Goal: Transaction & Acquisition: Obtain resource

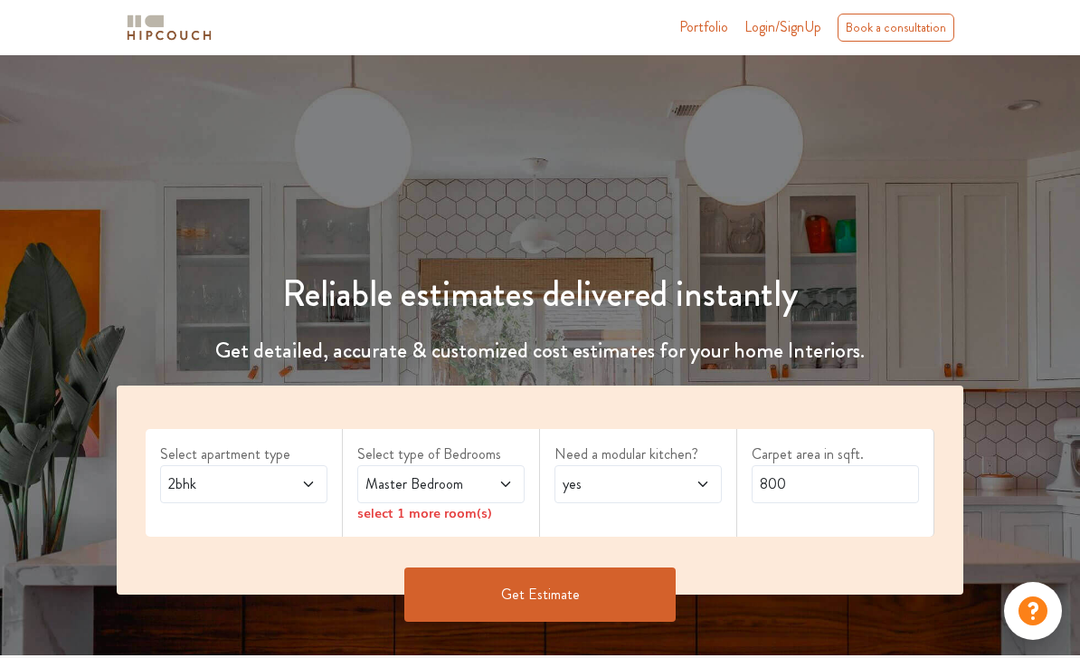
click at [247, 473] on span "2bhk" at bounding box center [221, 484] width 113 height 22
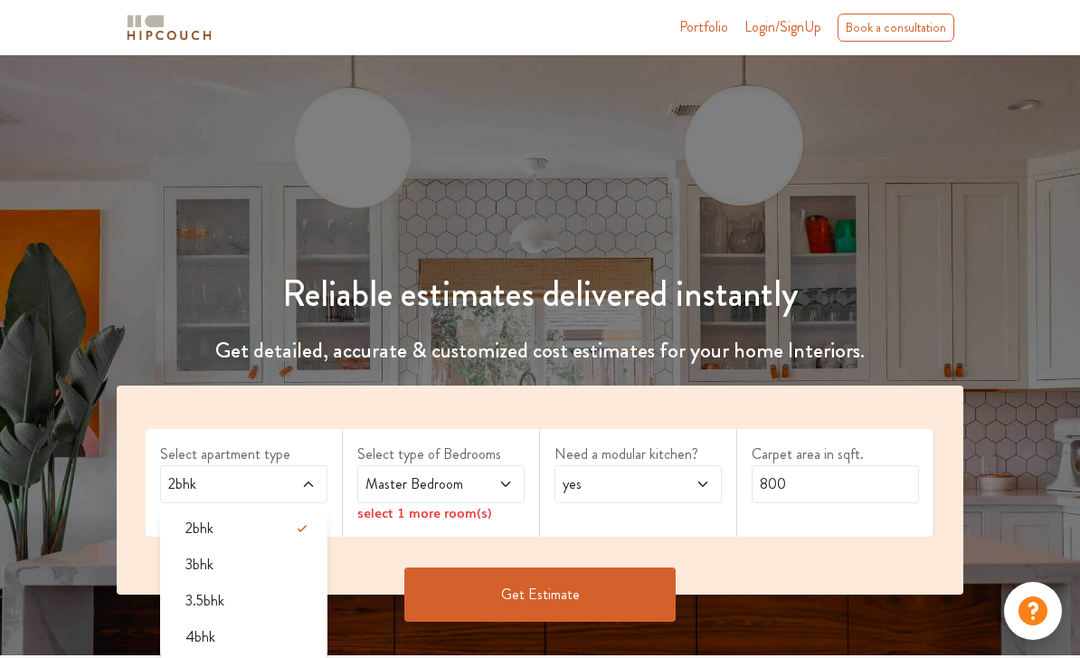
click at [251, 601] on div "3.5bhk" at bounding box center [249, 601] width 156 height 22
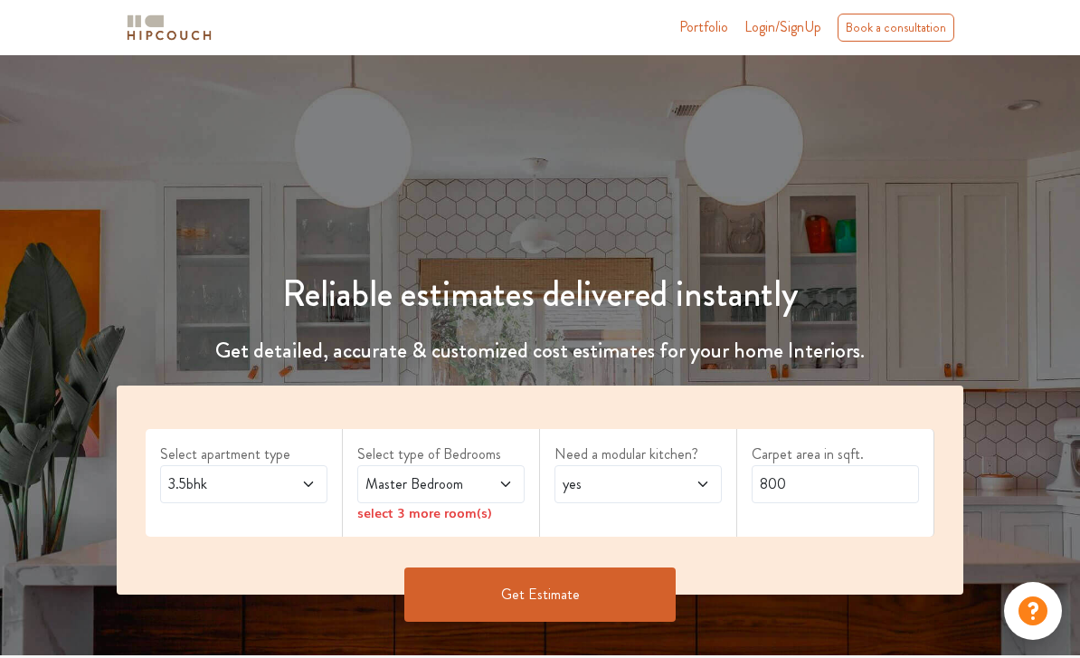
click at [497, 498] on div "Master Bedroom" at bounding box center [440, 484] width 167 height 38
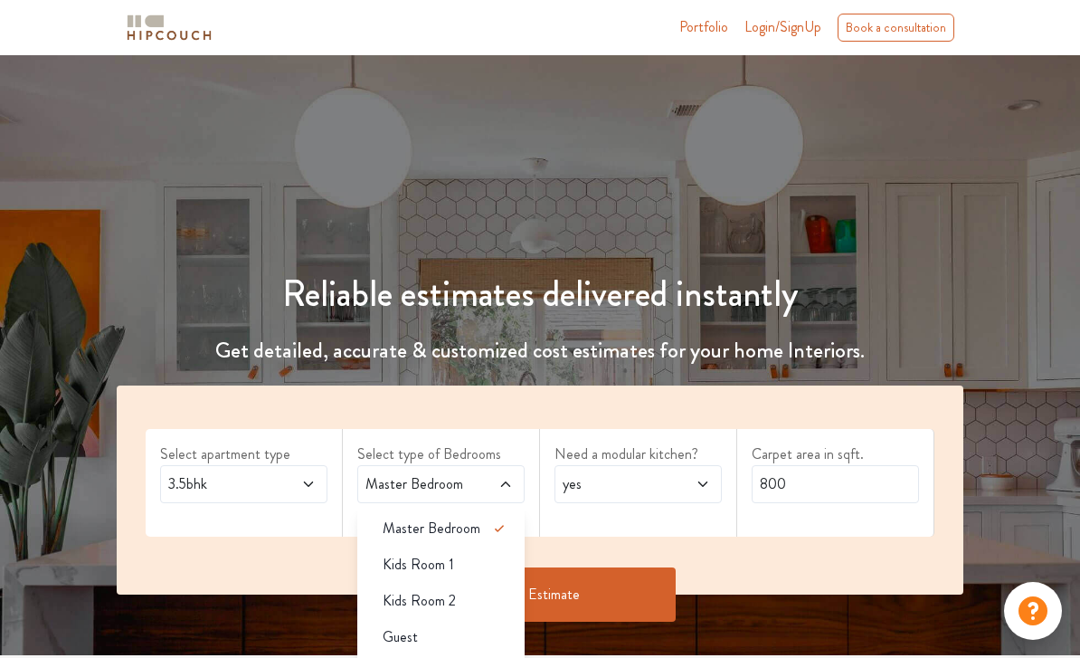
click at [501, 566] on div "Kids Room 1" at bounding box center [446, 565] width 156 height 22
click at [492, 596] on div "Kids Room 2" at bounding box center [446, 601] width 156 height 22
click at [484, 632] on div "Guest" at bounding box center [446, 637] width 156 height 22
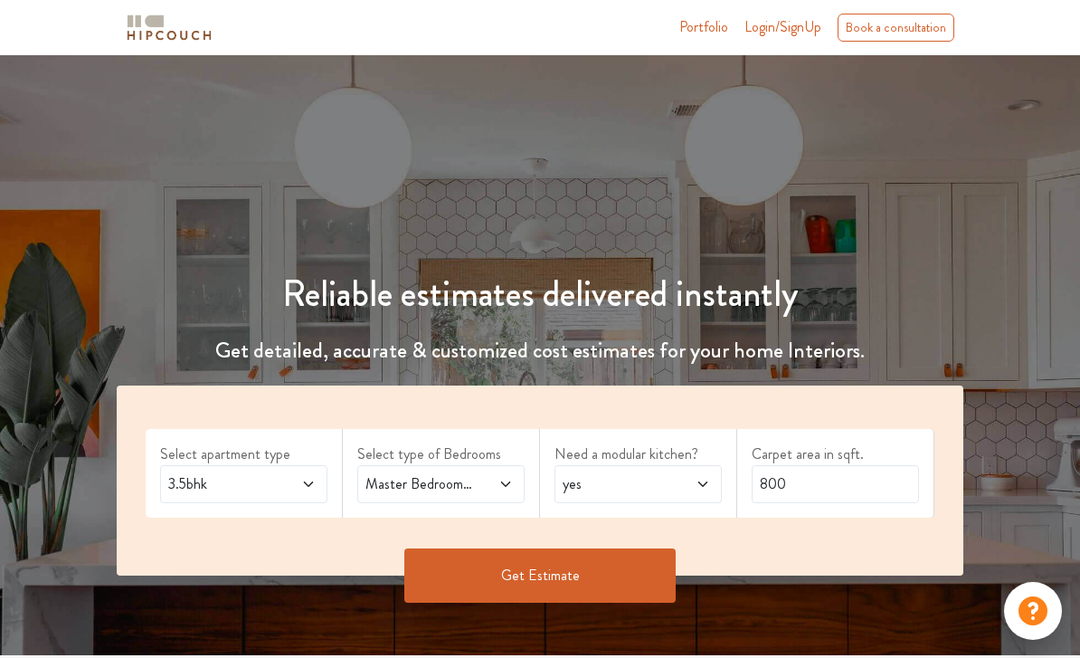
click at [506, 492] on span at bounding box center [494, 484] width 38 height 22
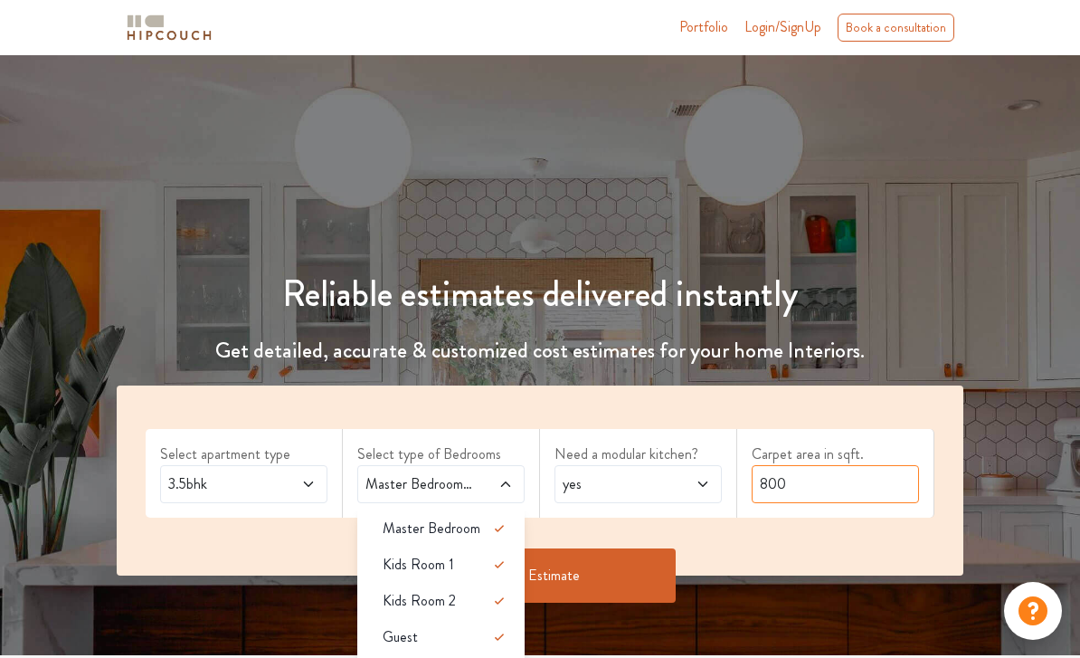
click at [864, 485] on input "800" at bounding box center [835, 484] width 167 height 38
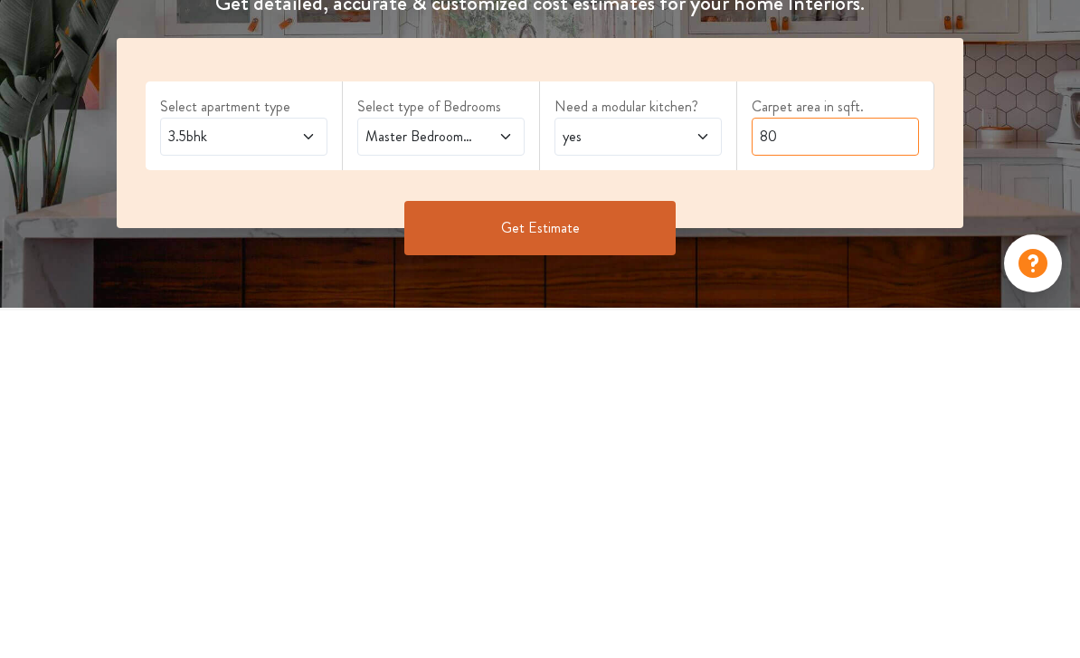
type input "8"
type input "1140"
click at [610, 548] on button "Get Estimate" at bounding box center [539, 575] width 271 height 54
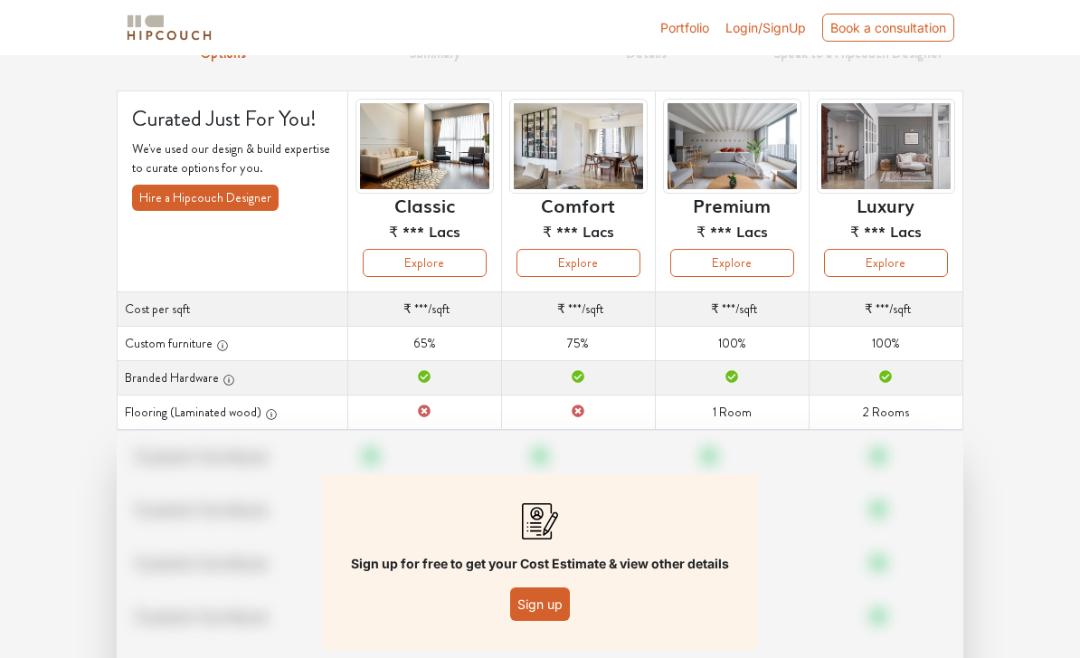
scroll to position [87, 0]
click at [613, 275] on button "Explore" at bounding box center [578, 264] width 124 height 28
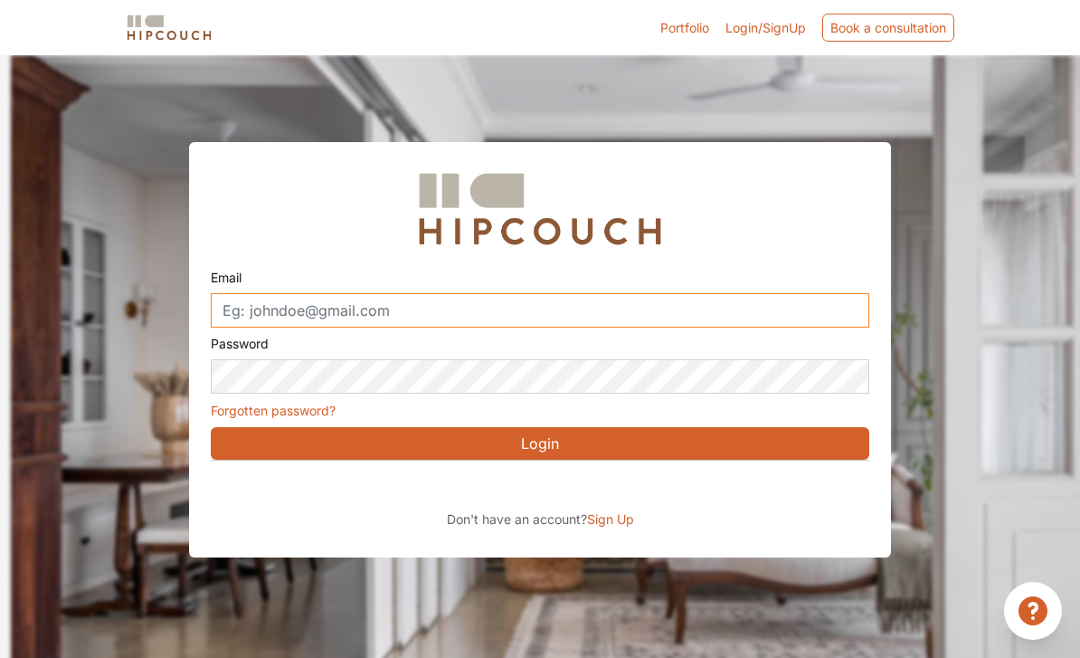
click at [613, 314] on input "Email" at bounding box center [540, 310] width 658 height 34
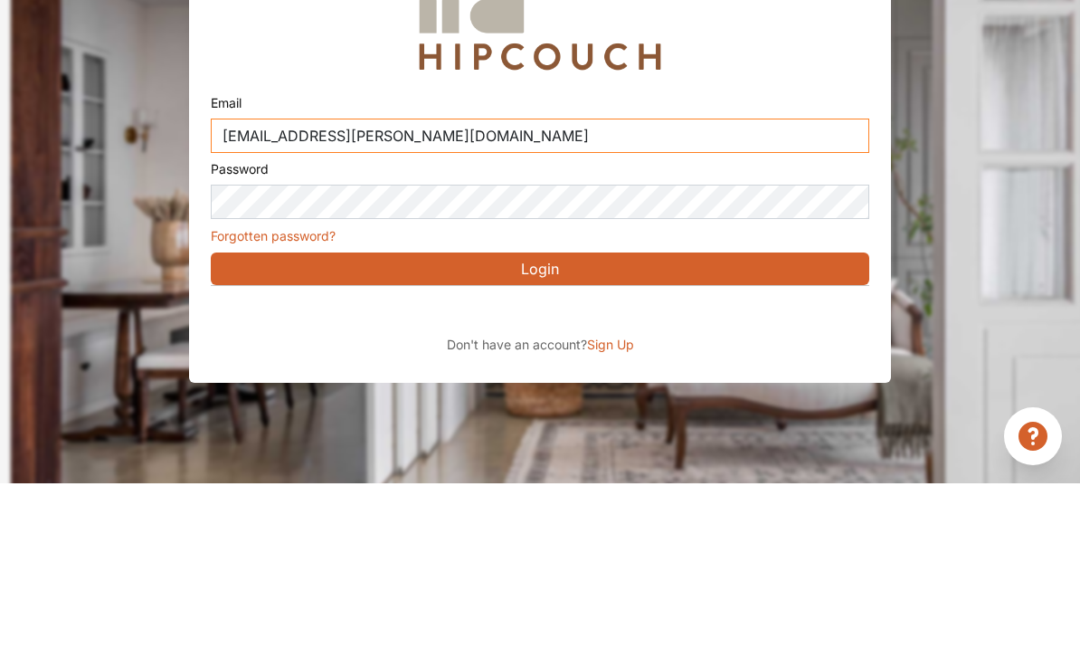
type input "[EMAIL_ADDRESS][PERSON_NAME][DOMAIN_NAME]"
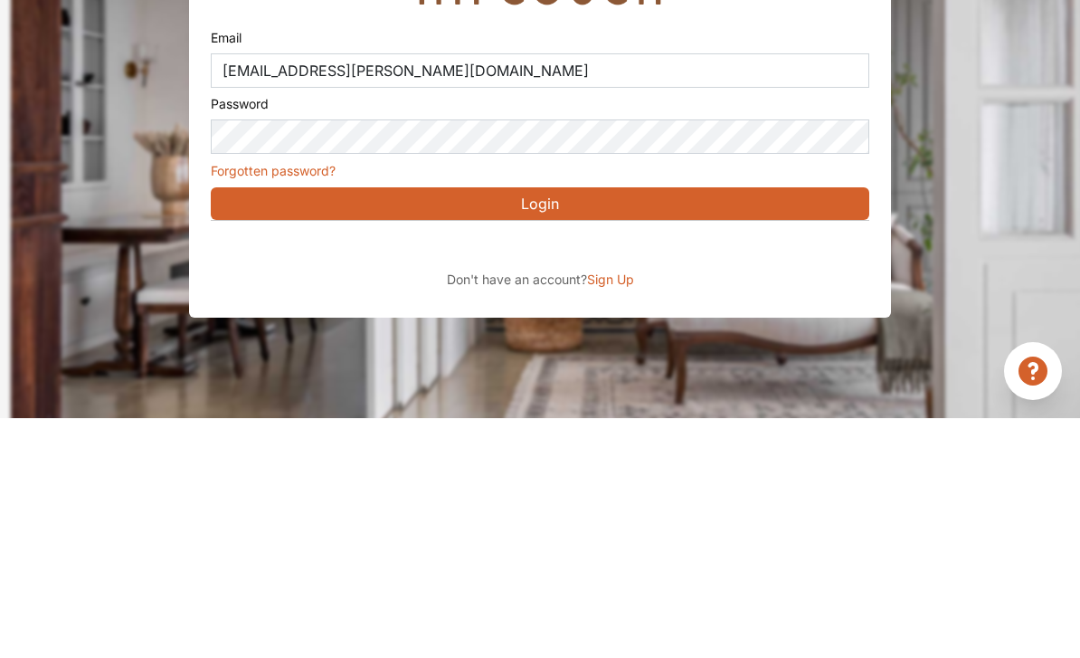
click at [696, 427] on button "Login" at bounding box center [540, 443] width 658 height 33
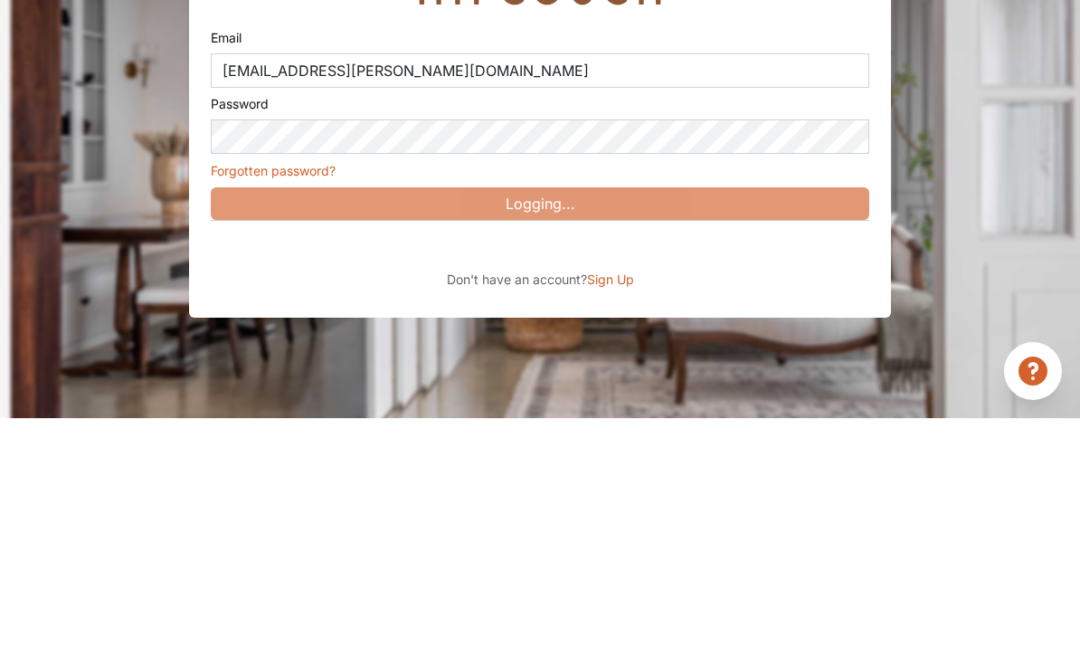
scroll to position [113, 0]
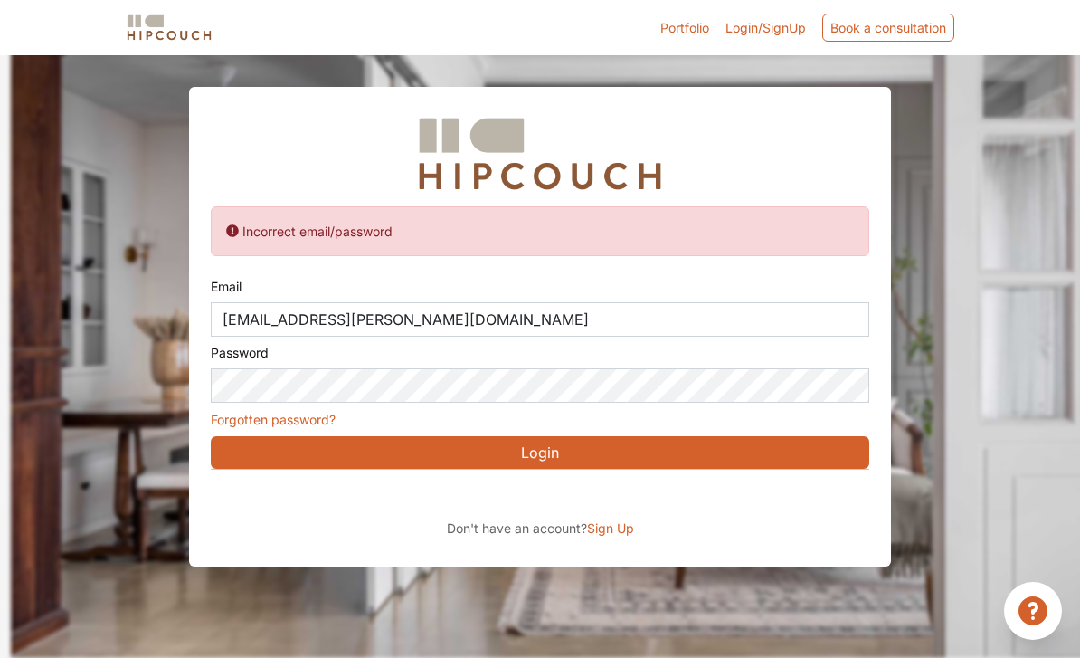
click at [499, 475] on div "Sign in with Google. Opens in new tab" at bounding box center [376, 495] width 331 height 40
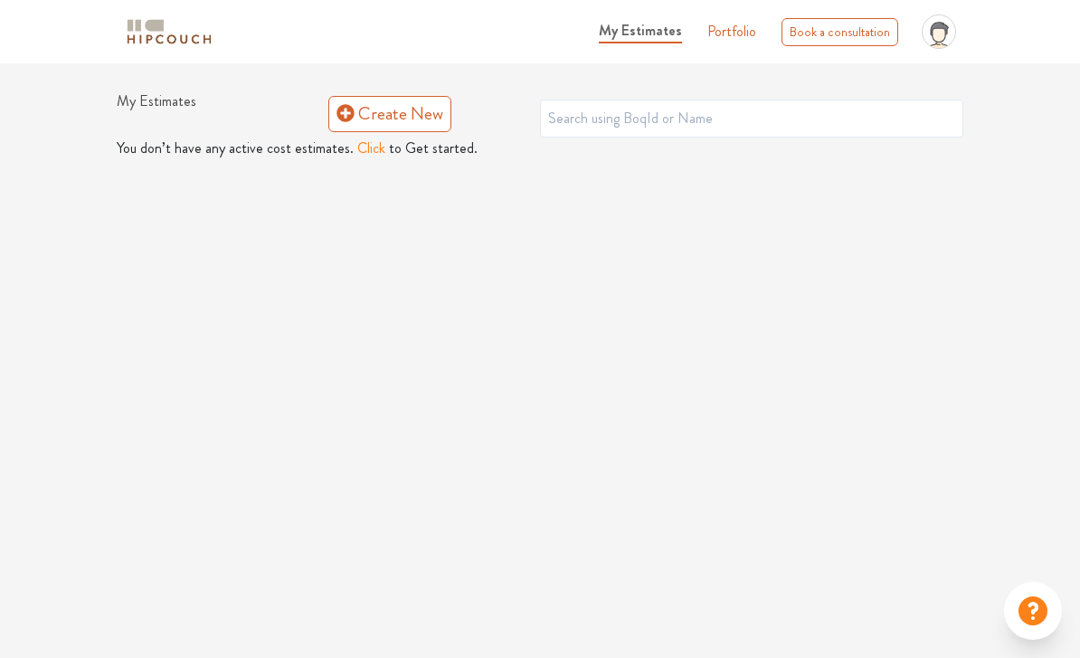
click at [366, 153] on button "Click" at bounding box center [371, 148] width 28 height 22
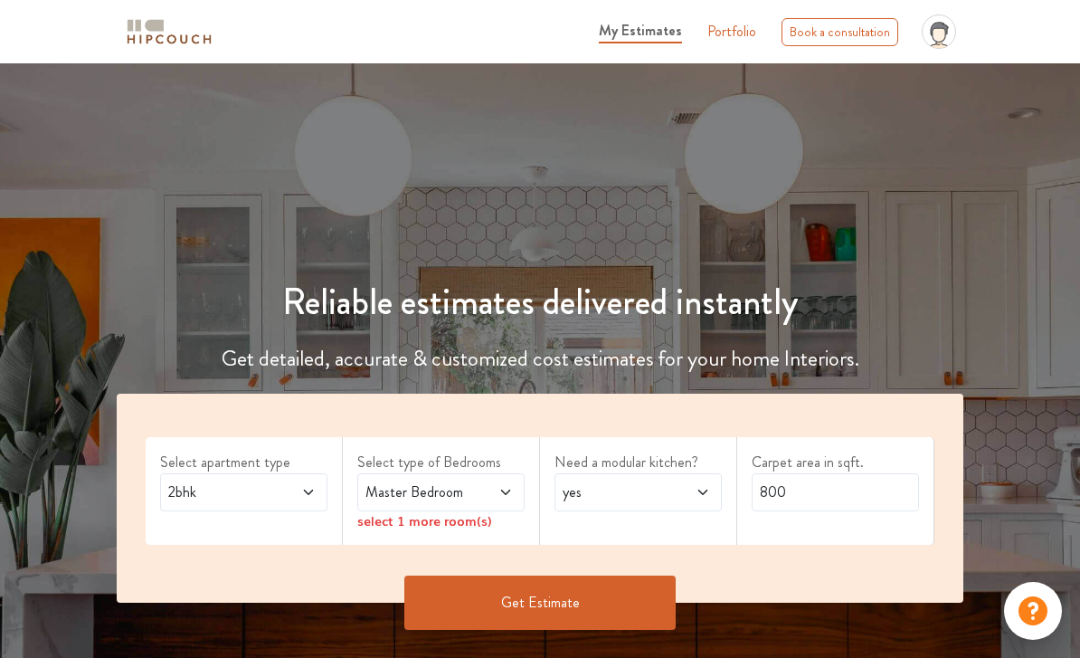
click at [225, 499] on span "2bhk" at bounding box center [221, 492] width 113 height 22
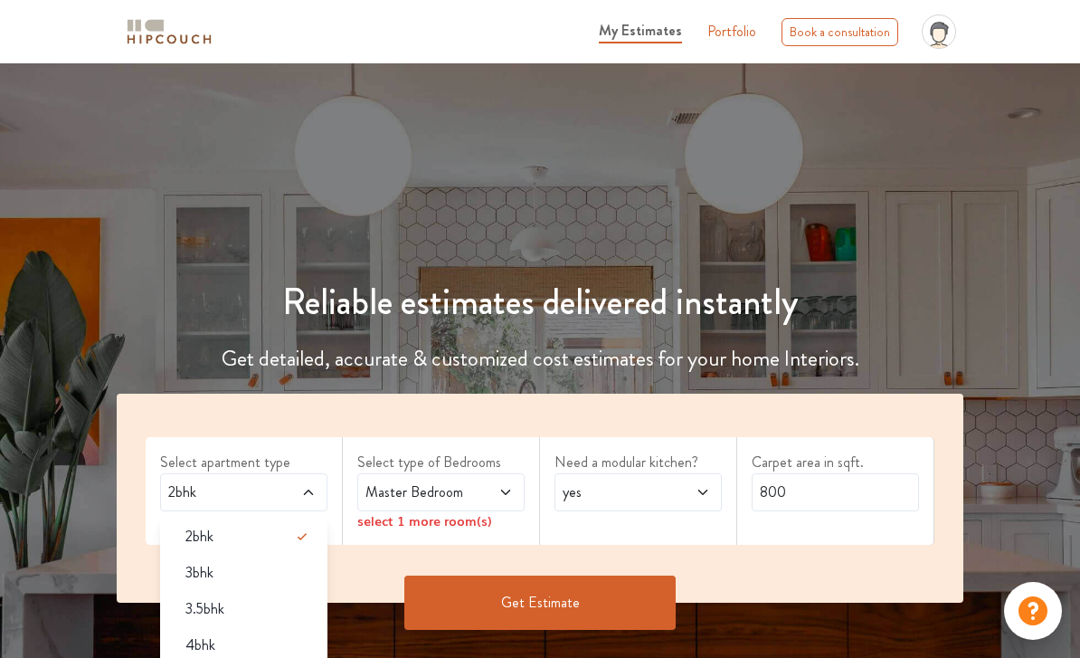
click at [193, 605] on span "3.5bhk" at bounding box center [204, 609] width 39 height 22
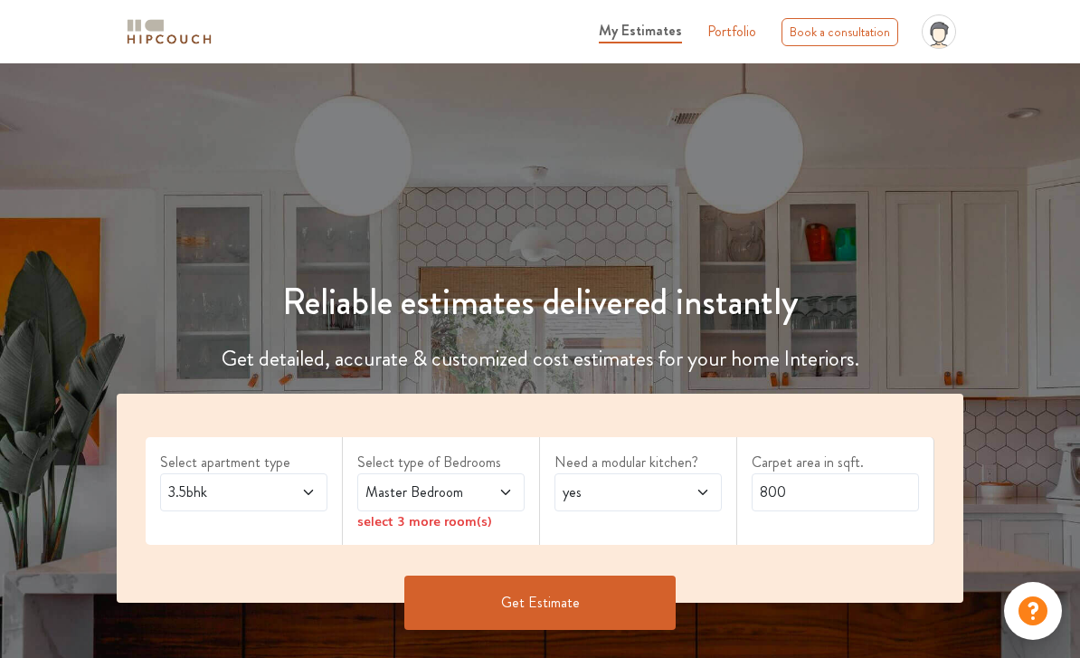
click at [492, 499] on span at bounding box center [494, 492] width 38 height 22
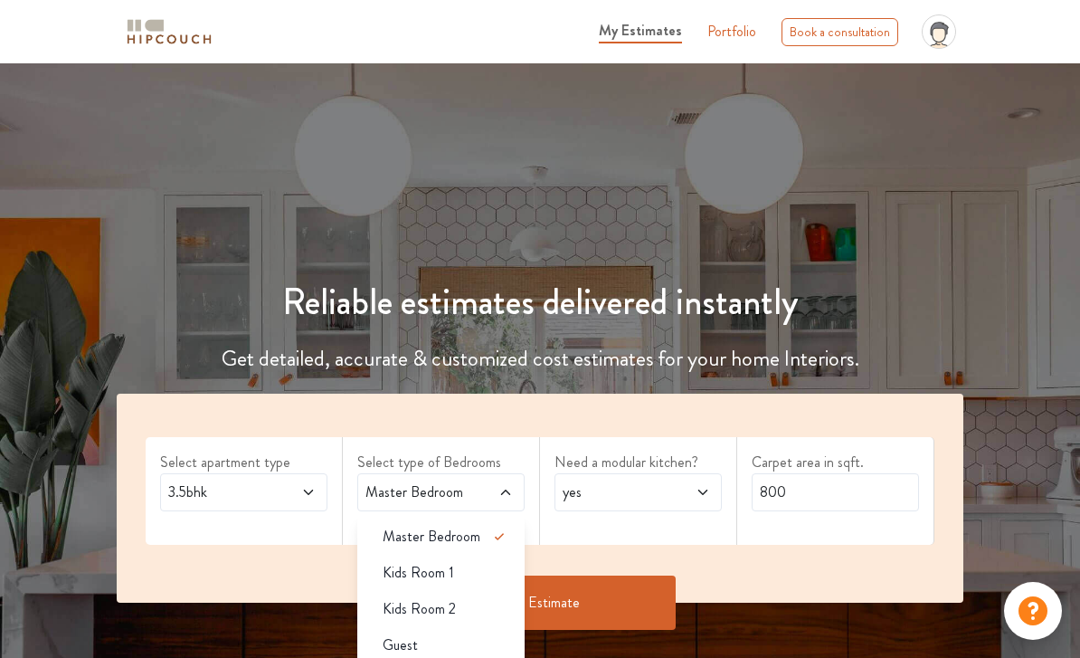
click at [485, 572] on div "Kids Room 1" at bounding box center [446, 573] width 156 height 22
click at [478, 599] on div "Kids Room 2" at bounding box center [446, 609] width 156 height 22
click at [499, 645] on div "Guest" at bounding box center [446, 645] width 156 height 22
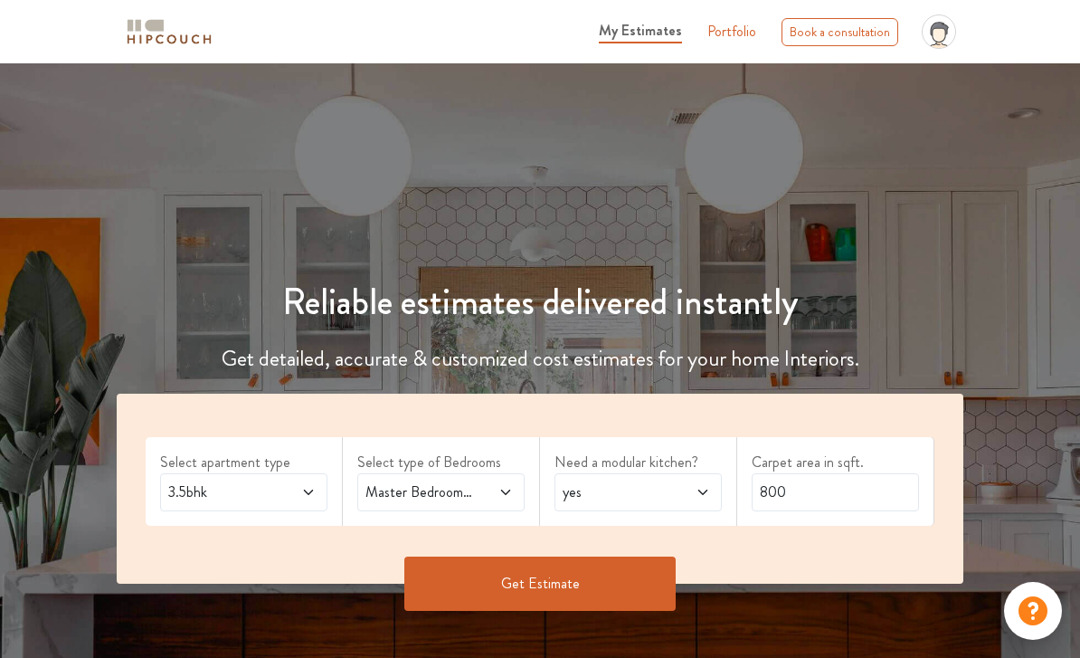
click at [677, 506] on div "yes" at bounding box center [637, 492] width 167 height 38
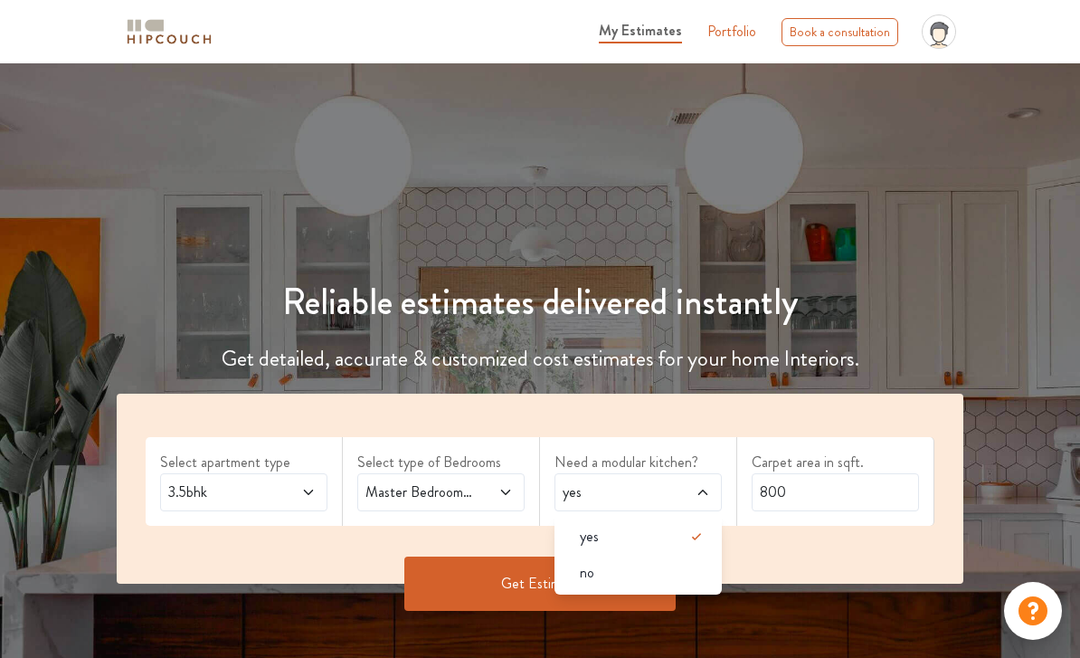
click at [668, 543] on div "yes" at bounding box center [643, 536] width 156 height 22
click at [844, 493] on input "800" at bounding box center [835, 492] width 167 height 38
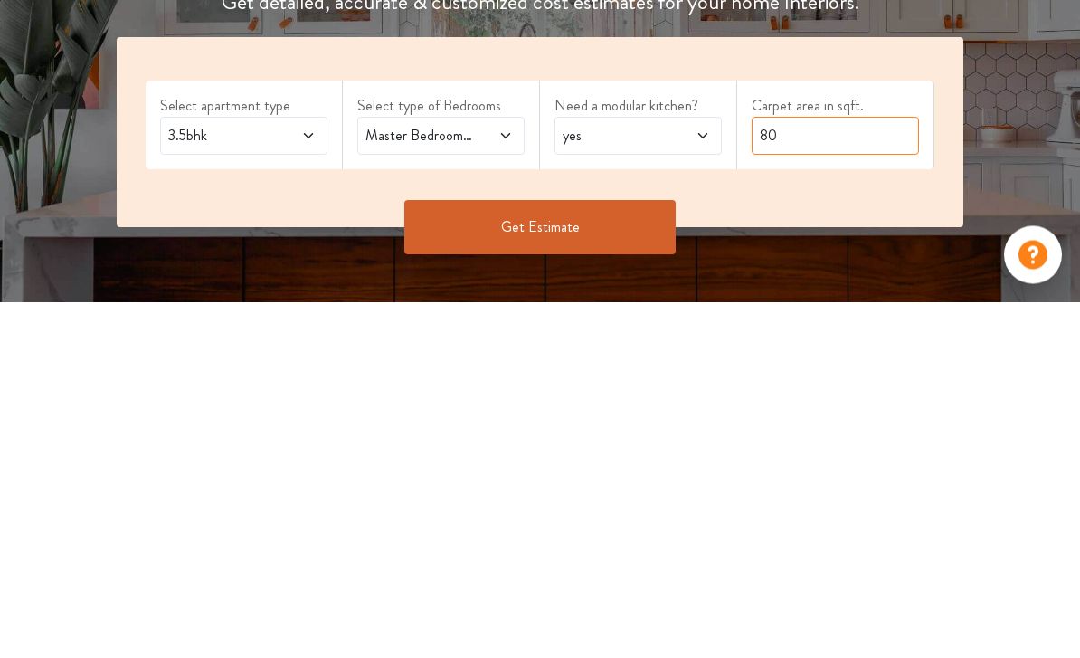
type input "8"
type input "1140"
click at [634, 556] on button "Get Estimate" at bounding box center [539, 583] width 271 height 54
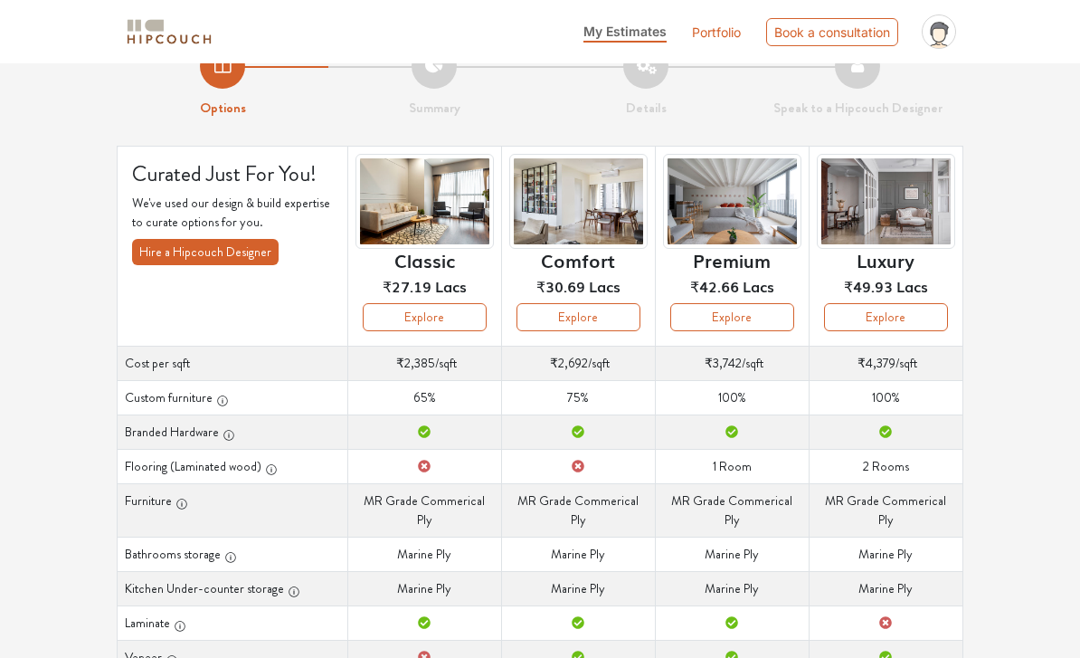
scroll to position [41, 0]
click at [614, 222] on img at bounding box center [578, 202] width 138 height 95
click at [597, 223] on img at bounding box center [578, 202] width 138 height 95
click at [615, 315] on button "Explore" at bounding box center [578, 318] width 124 height 28
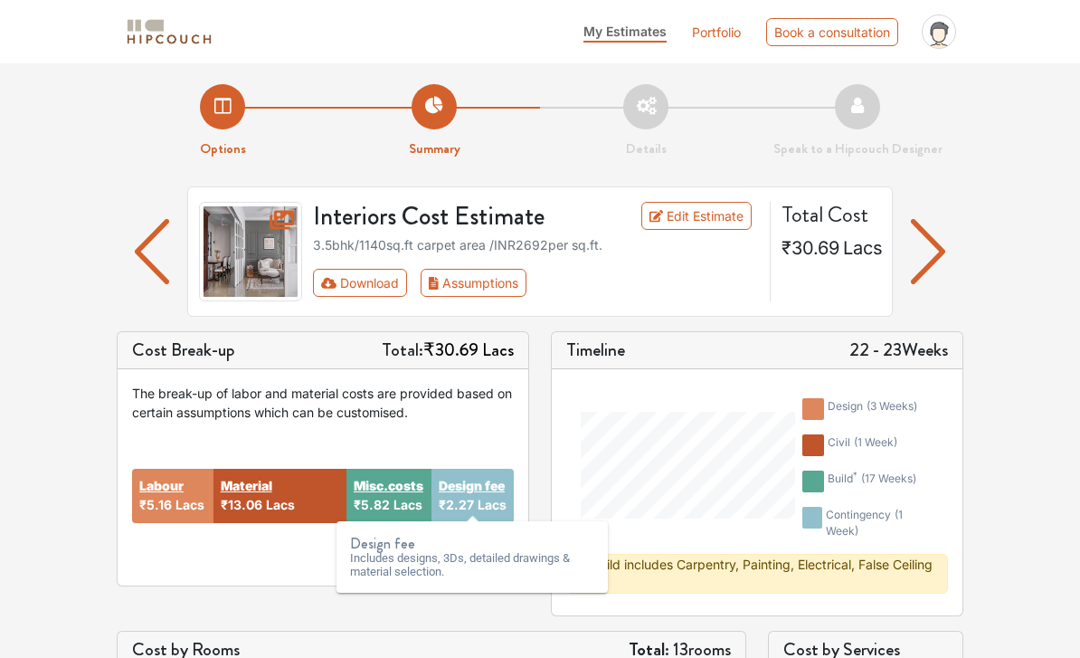
scroll to position [23, 0]
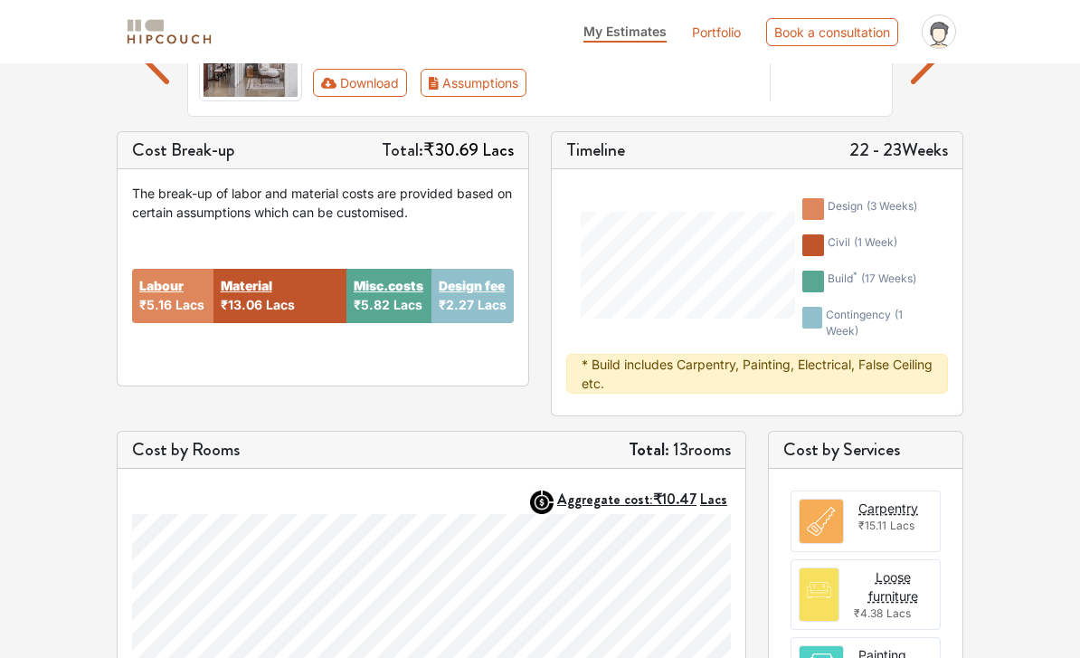
scroll to position [205, 0]
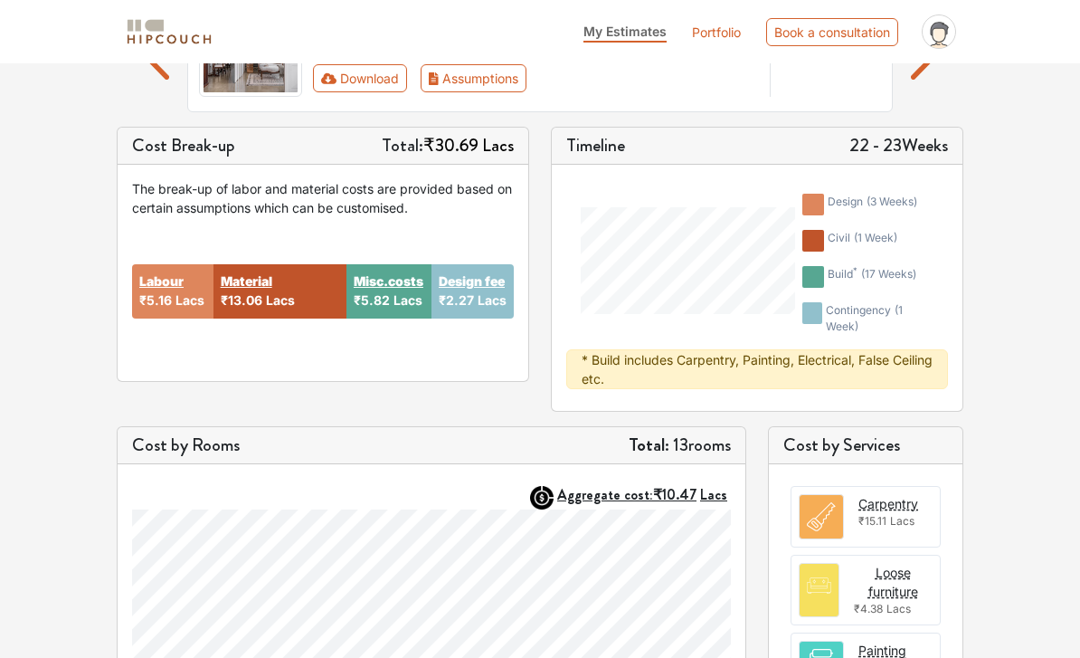
click at [718, 448] on h5 "Total: 13 rooms" at bounding box center [680, 445] width 102 height 22
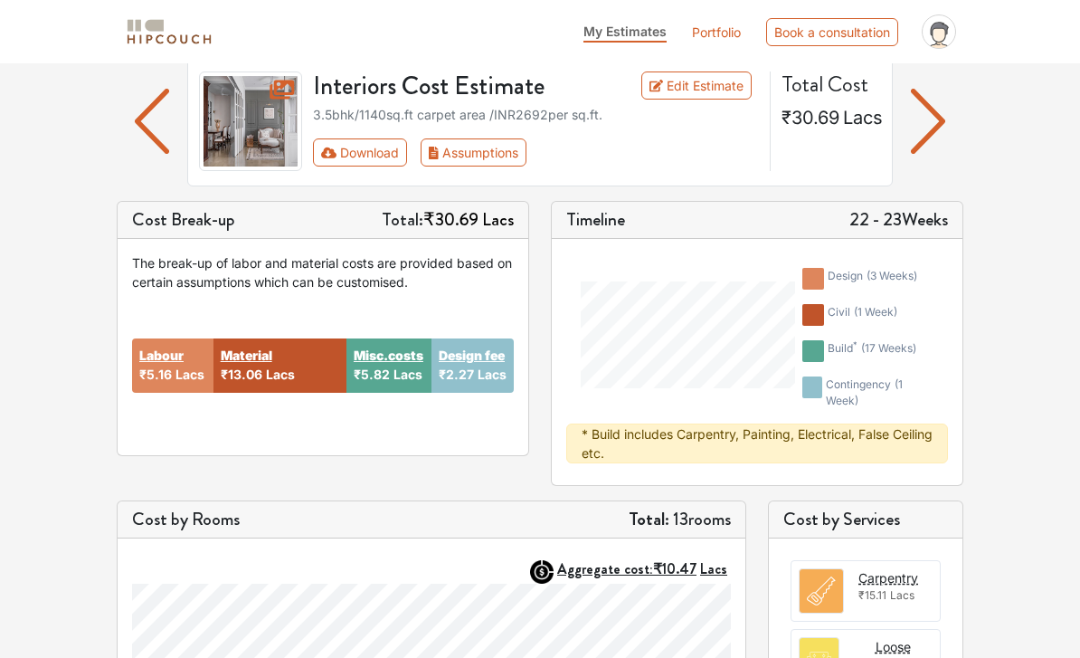
scroll to position [0, 0]
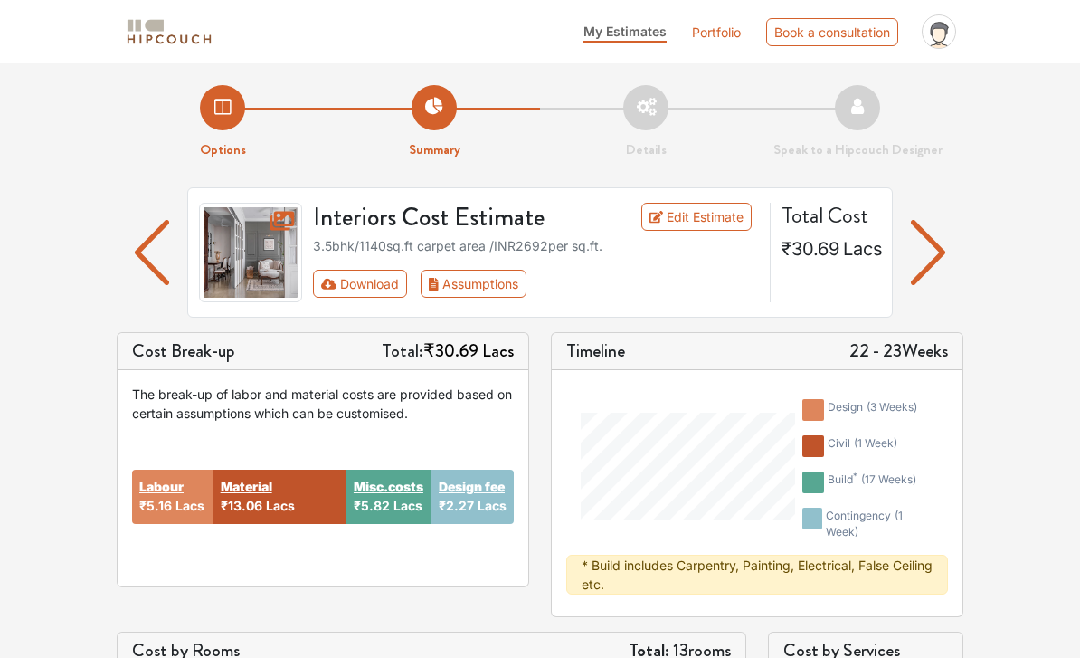
click at [481, 297] on button "Assumptions" at bounding box center [474, 284] width 106 height 28
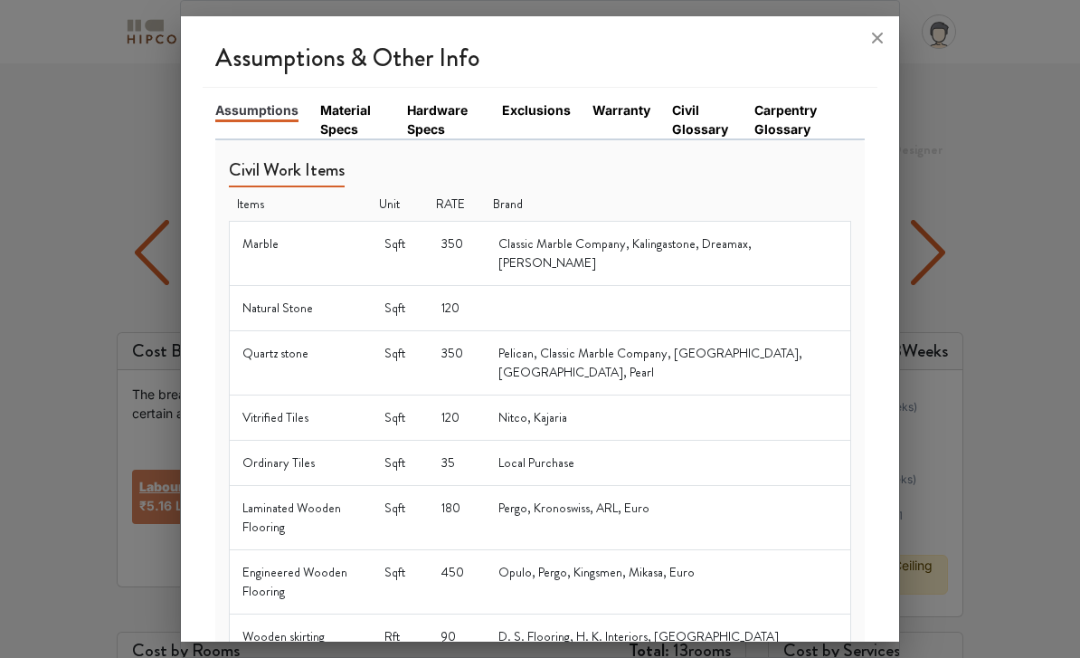
click at [694, 100] on link "Civil Glossary" at bounding box center [703, 119] width 62 height 38
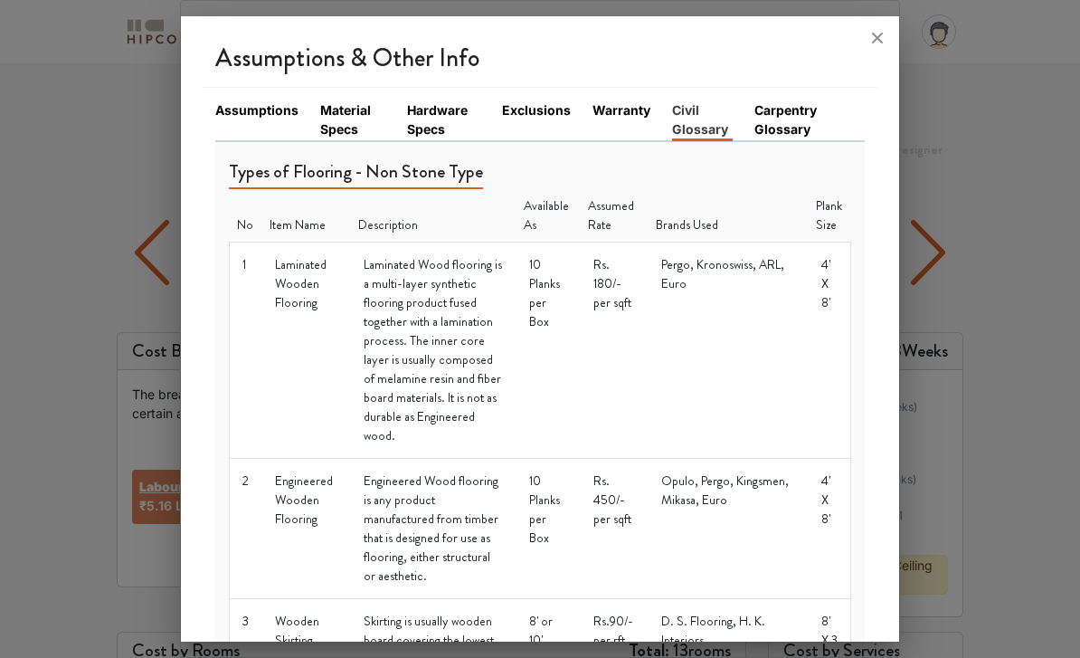
click at [339, 100] on link "Material Specs" at bounding box center [352, 119] width 65 height 38
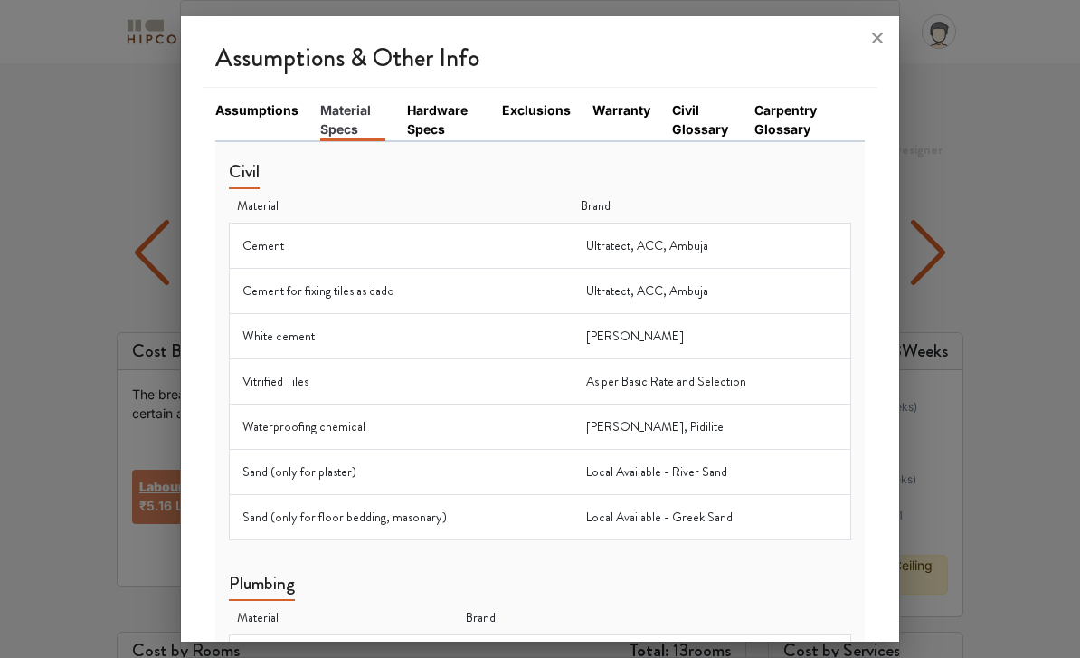
click at [429, 100] on link "Hardware Specs" at bounding box center [443, 119] width 73 height 38
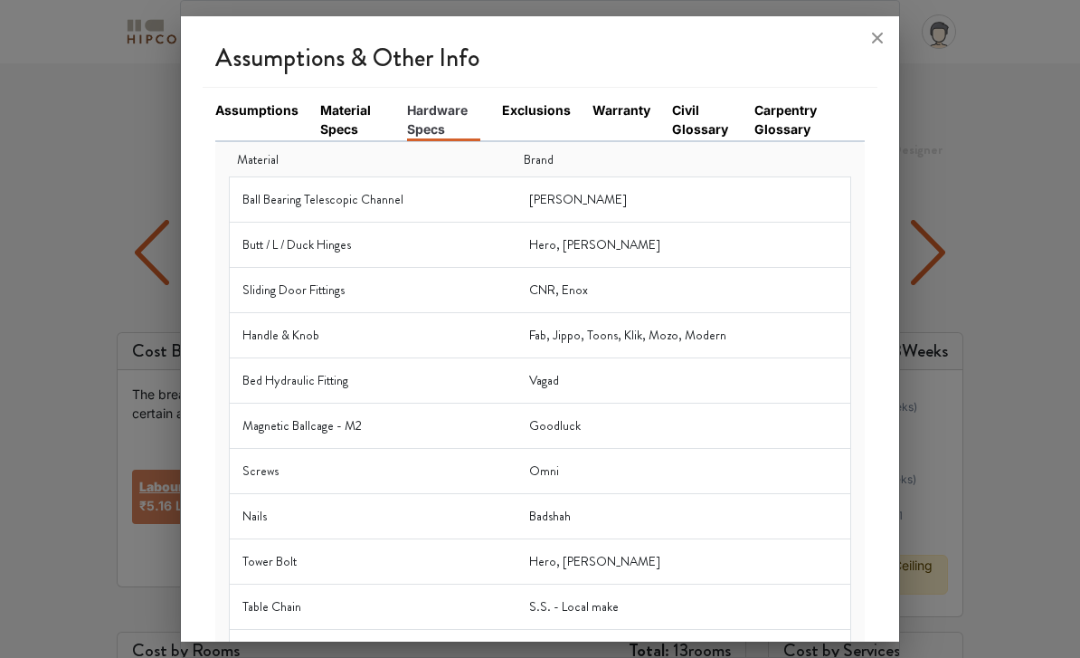
click at [277, 100] on link "Assumptions" at bounding box center [256, 109] width 83 height 19
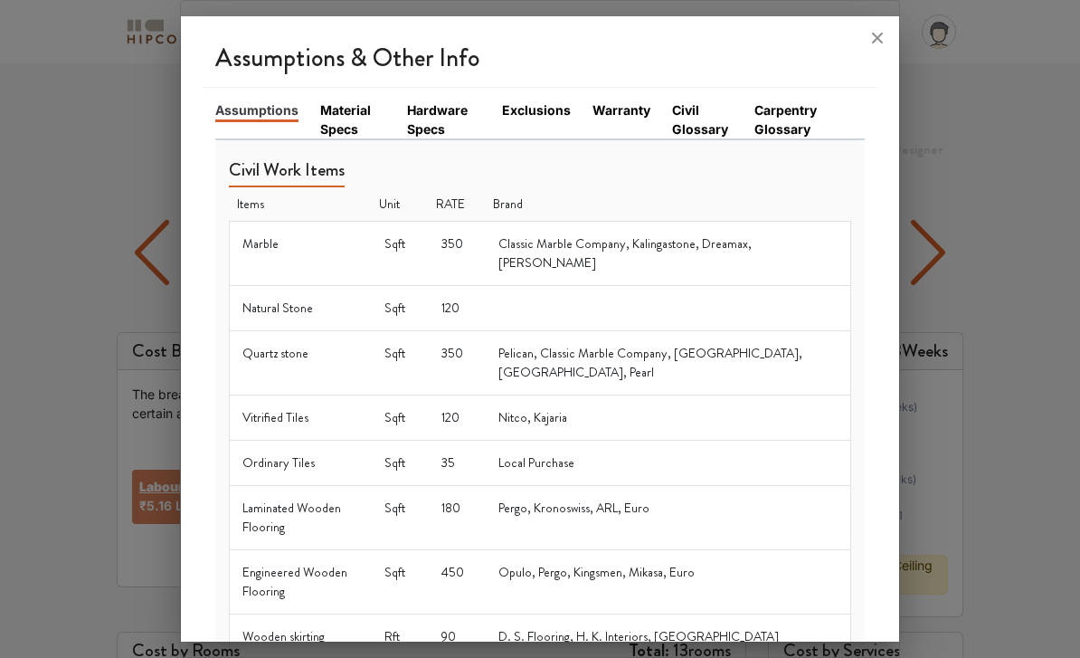
click at [345, 100] on link "Material Specs" at bounding box center [352, 119] width 65 height 38
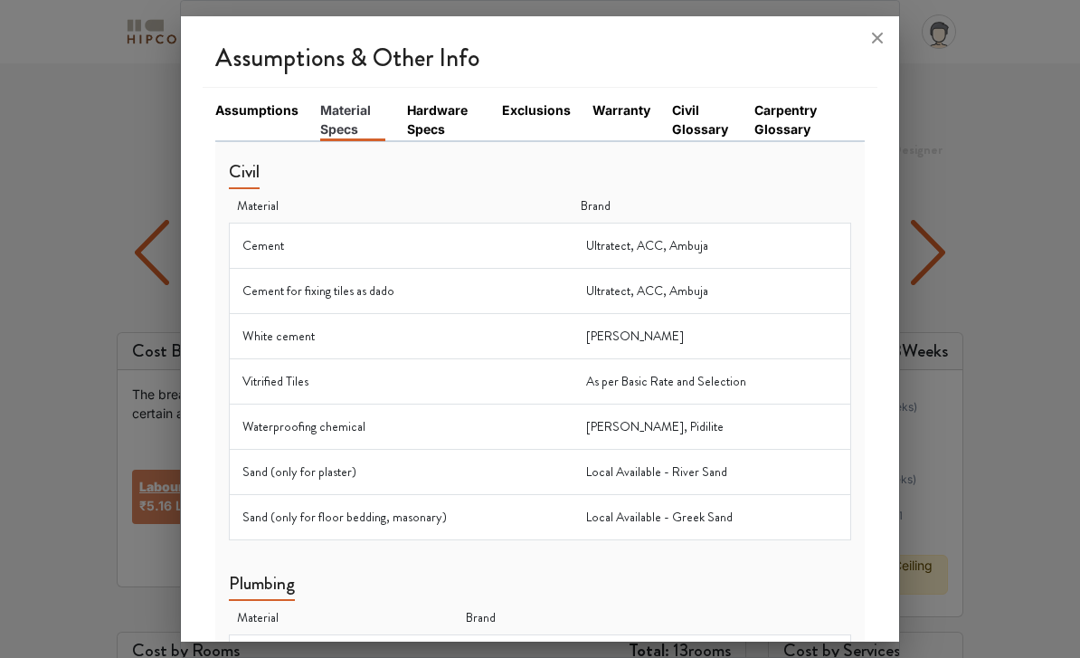
click at [711, 100] on link "Civil Glossary" at bounding box center [703, 119] width 62 height 38
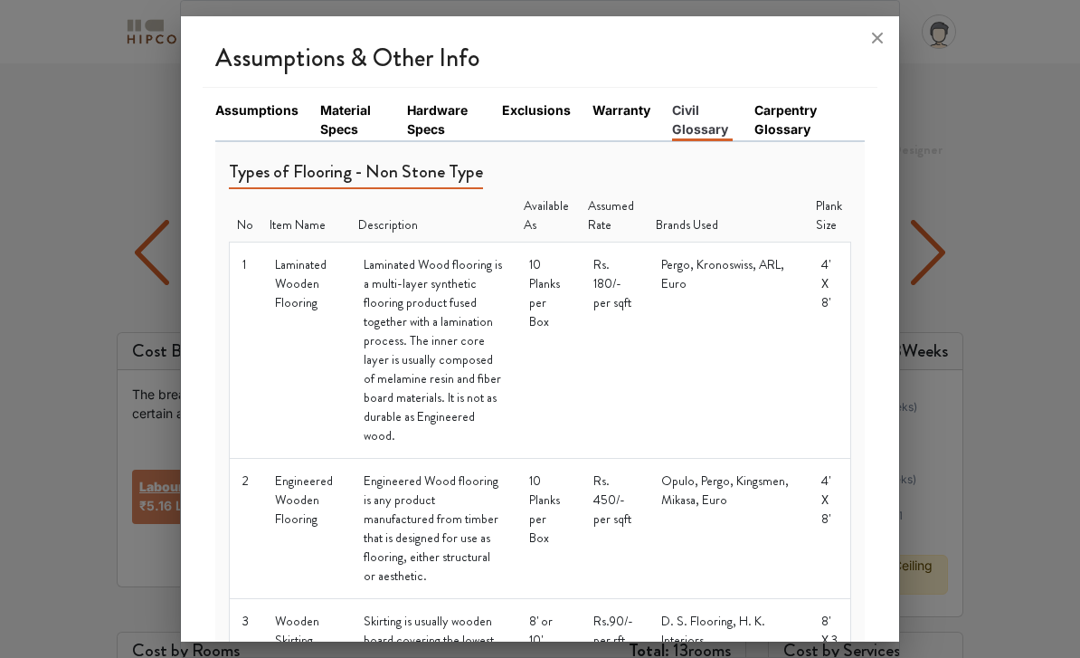
click at [795, 100] on link "Carpentry Glossary" at bounding box center [798, 119] width 89 height 38
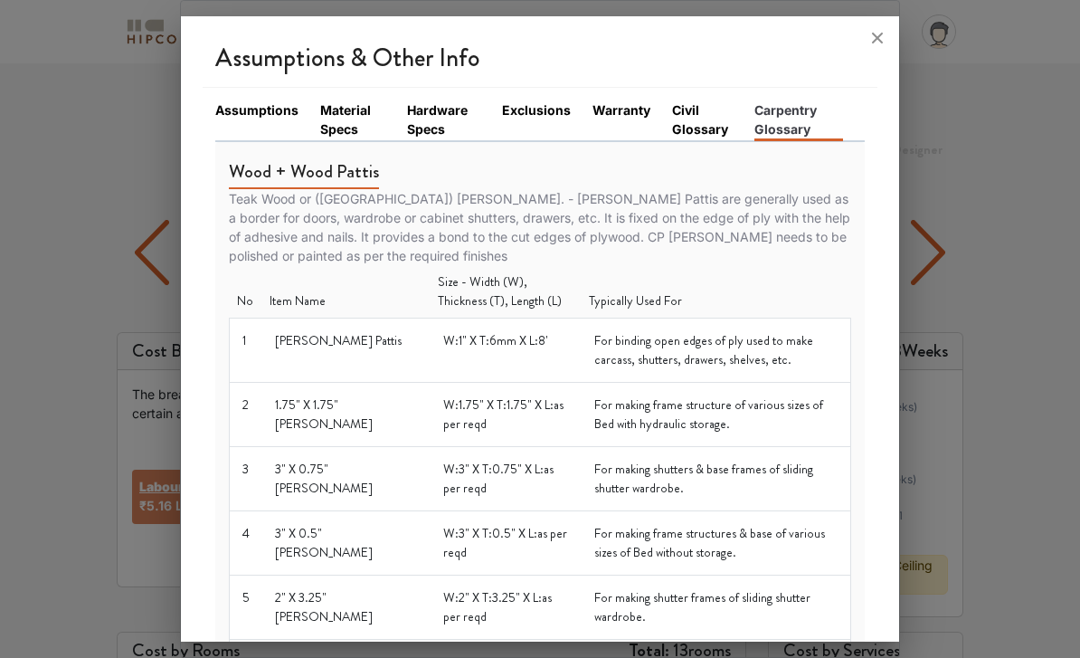
click at [877, 33] on icon at bounding box center [877, 38] width 11 height 11
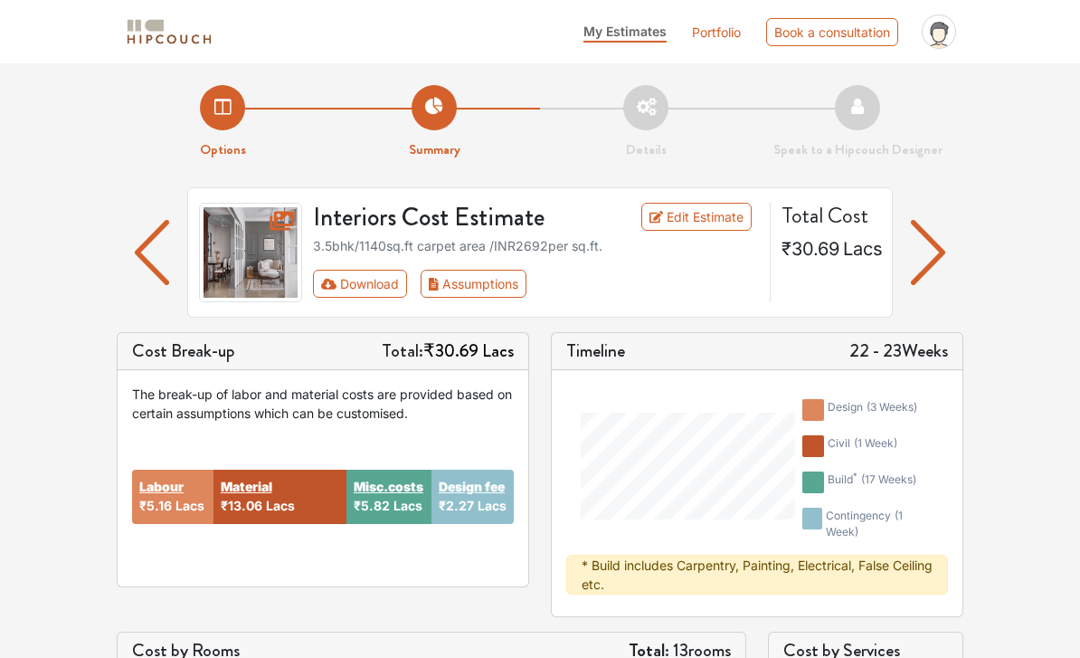
click at [375, 282] on button "Download" at bounding box center [360, 284] width 95 height 28
click at [226, 129] on li "Options" at bounding box center [223, 122] width 212 height 75
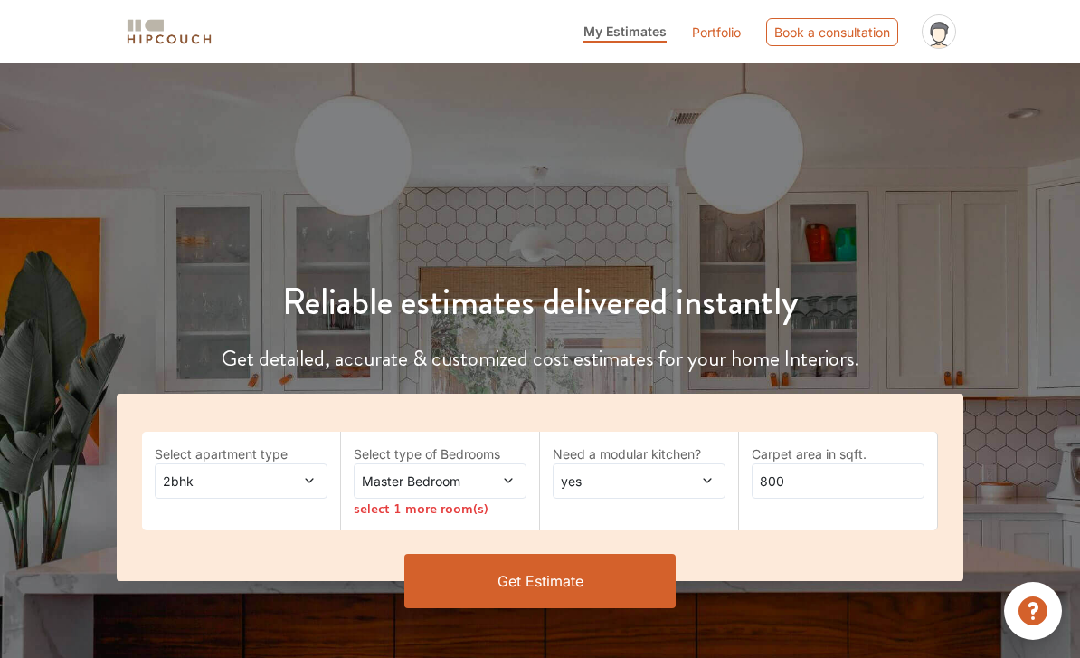
click at [297, 478] on span at bounding box center [296, 480] width 39 height 19
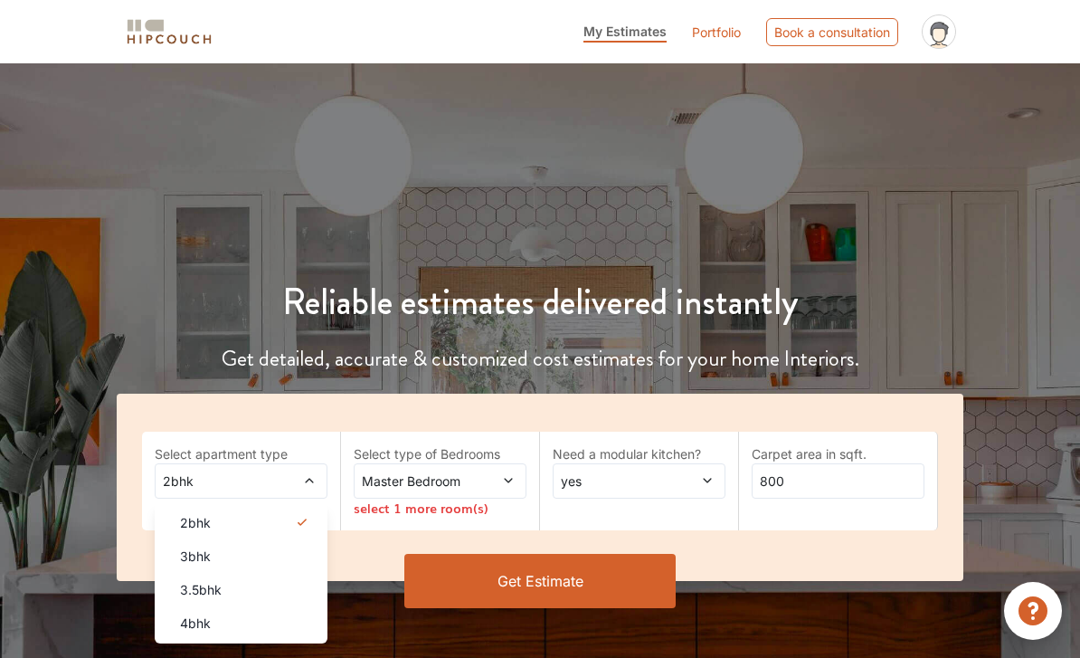
click at [255, 586] on div "3.5bhk" at bounding box center [247, 589] width 162 height 19
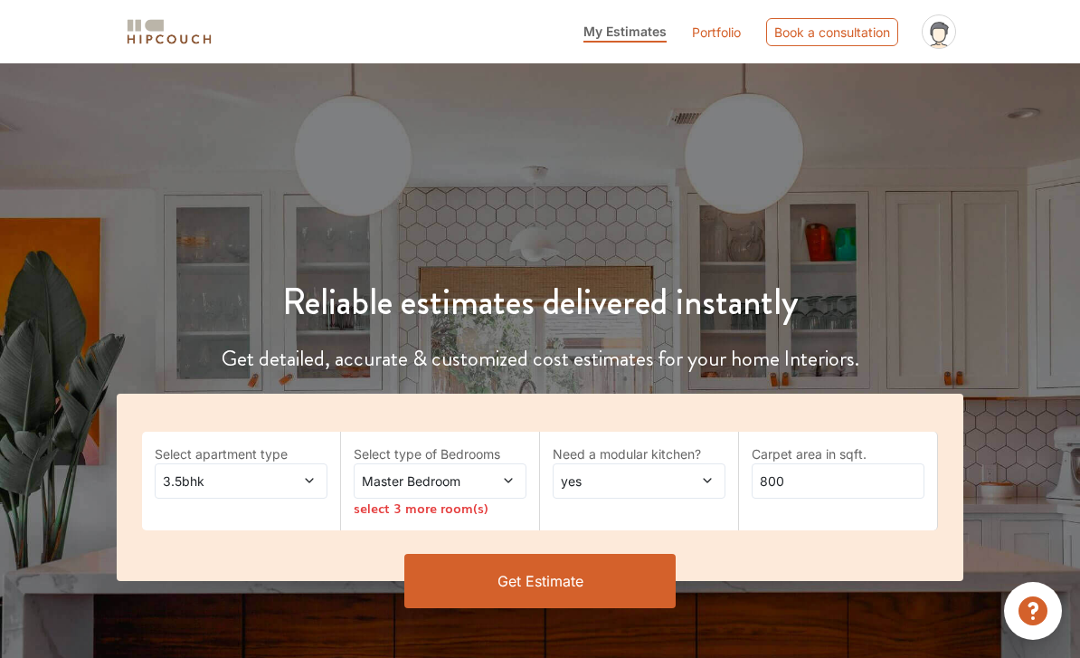
click at [501, 482] on span at bounding box center [495, 480] width 39 height 19
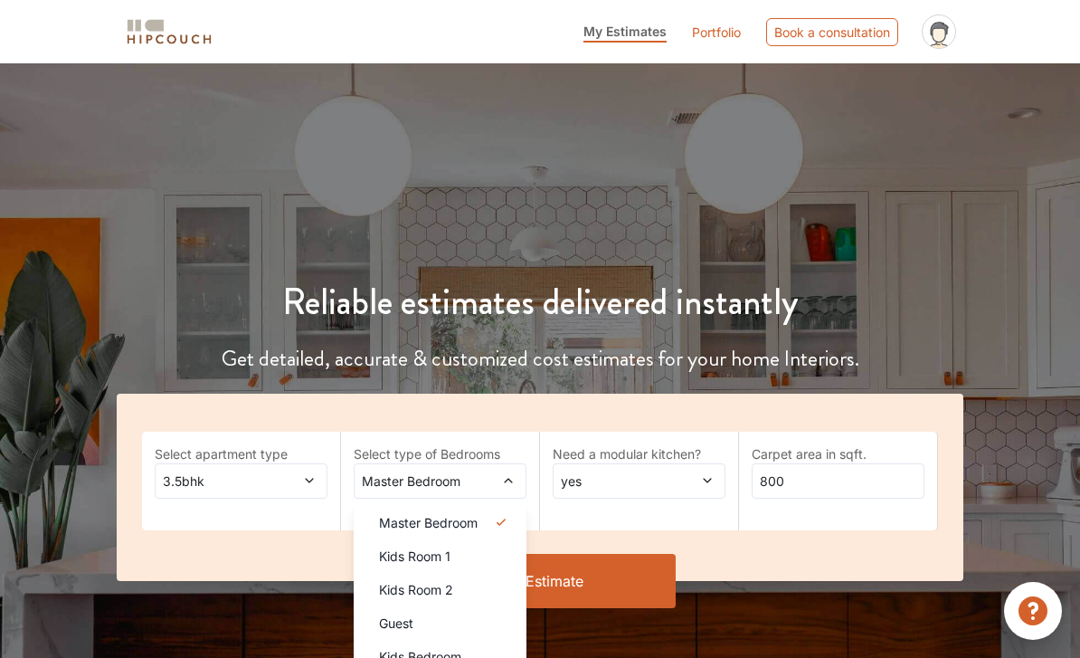
click at [477, 555] on div "Kids Room 1" at bounding box center [445, 555] width 162 height 19
click at [475, 592] on div "Kids Room 2" at bounding box center [445, 589] width 162 height 19
click at [468, 620] on div "Guest" at bounding box center [445, 622] width 162 height 19
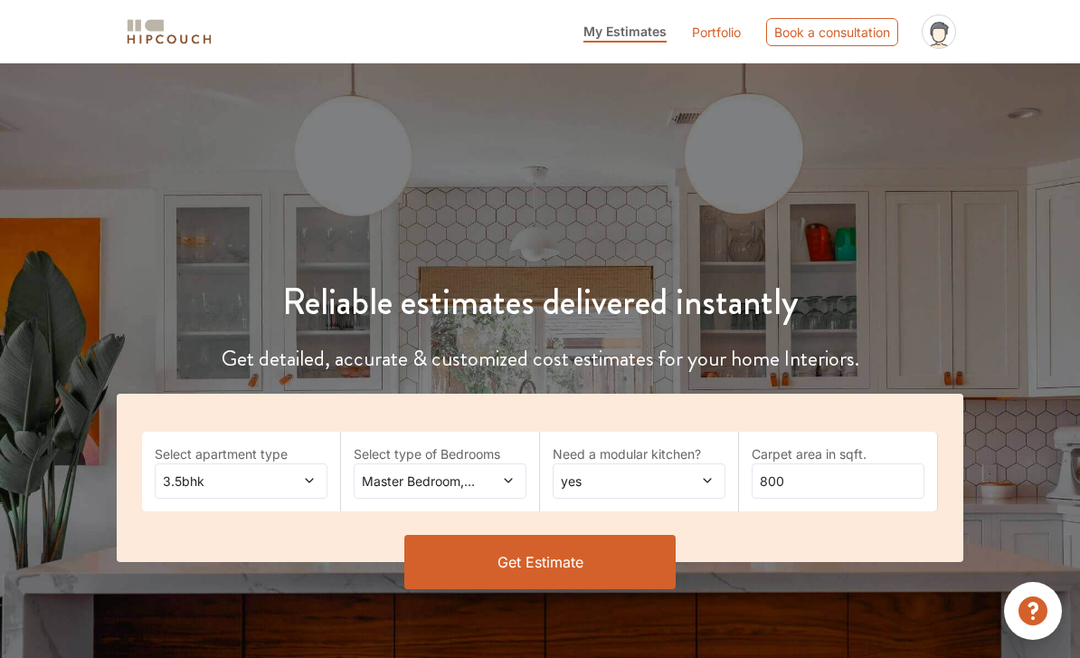
click at [521, 471] on div "Master Bedroom,Kids Room 1,Kids Room 2,Guest" at bounding box center [440, 480] width 173 height 35
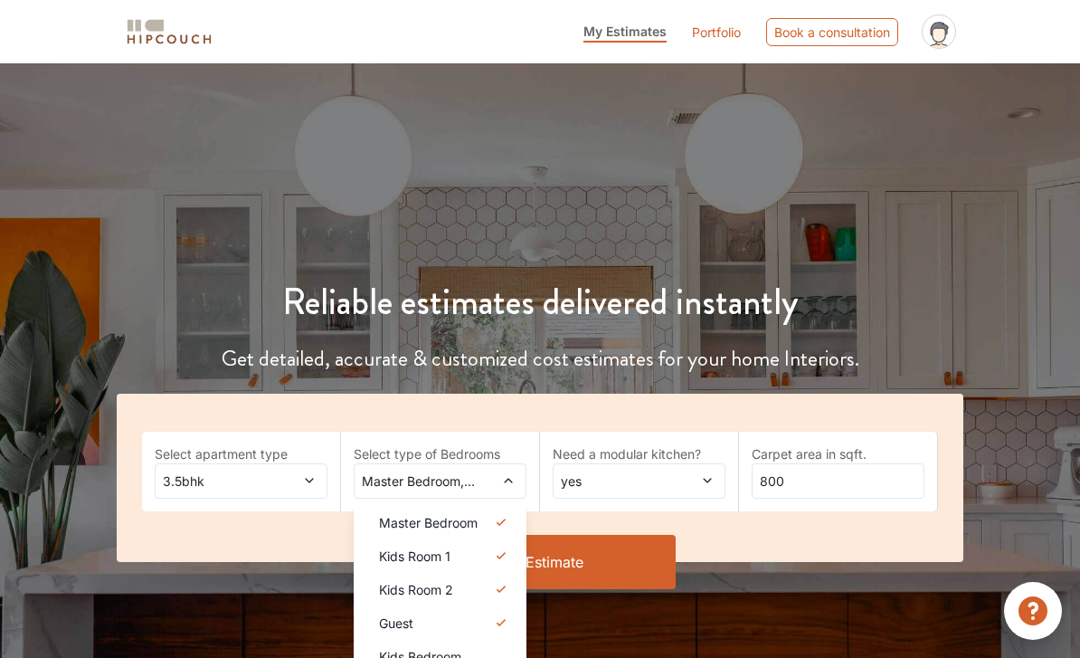
click at [481, 652] on div "Kids Bedroom" at bounding box center [445, 656] width 162 height 19
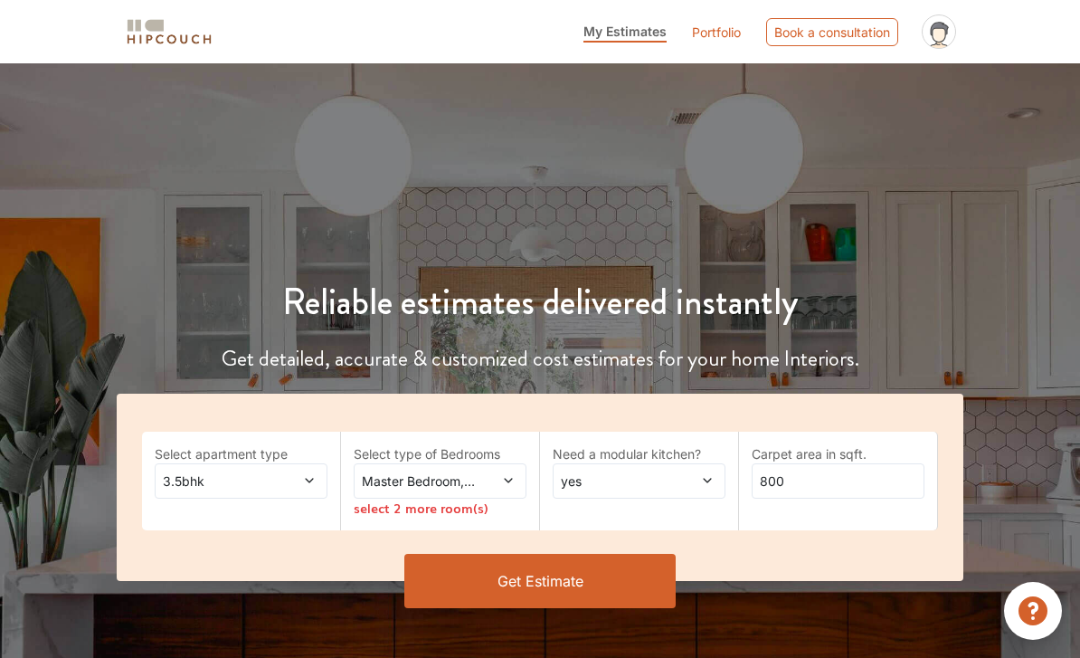
click at [512, 487] on span at bounding box center [495, 480] width 39 height 19
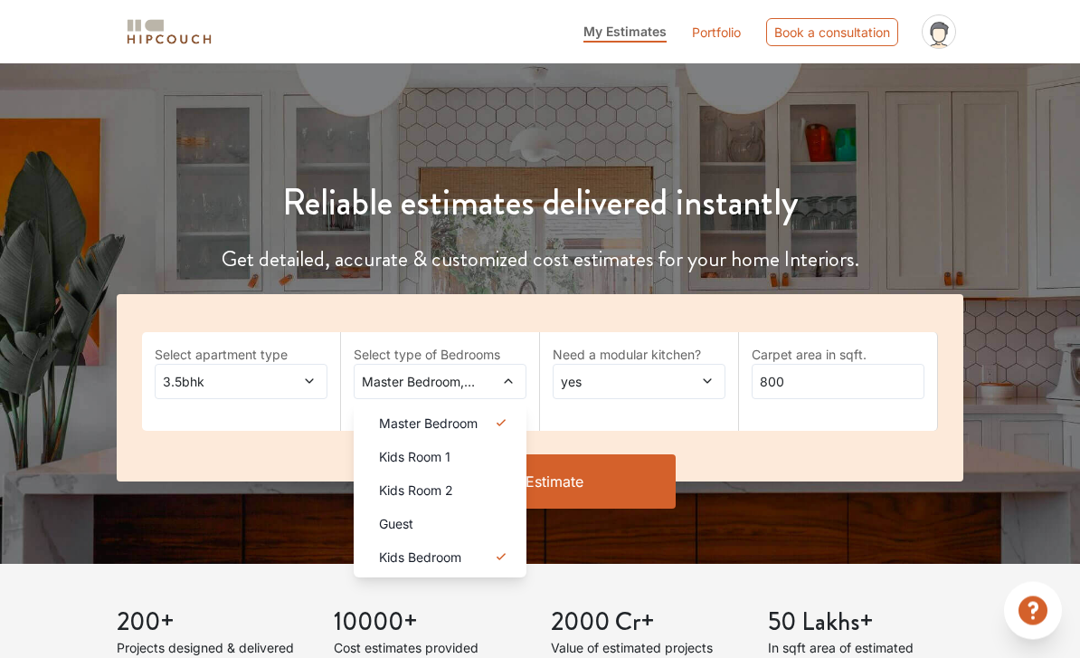
scroll to position [100, 0]
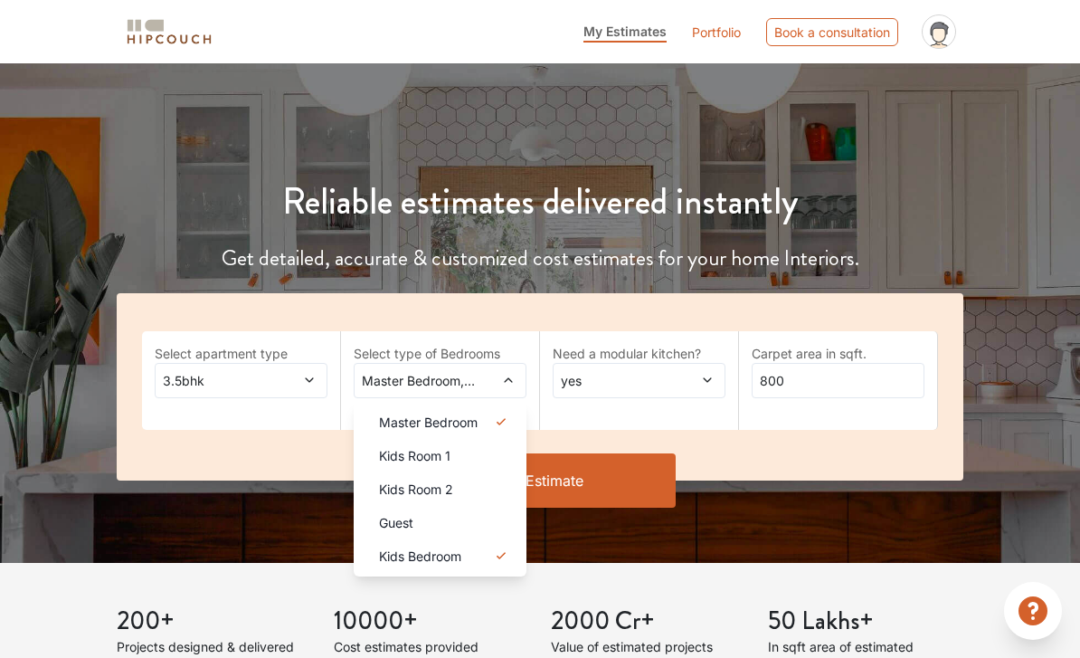
click at [486, 517] on div "Guest" at bounding box center [445, 522] width 162 height 19
click at [489, 491] on div "Kids Room 2" at bounding box center [445, 488] width 162 height 19
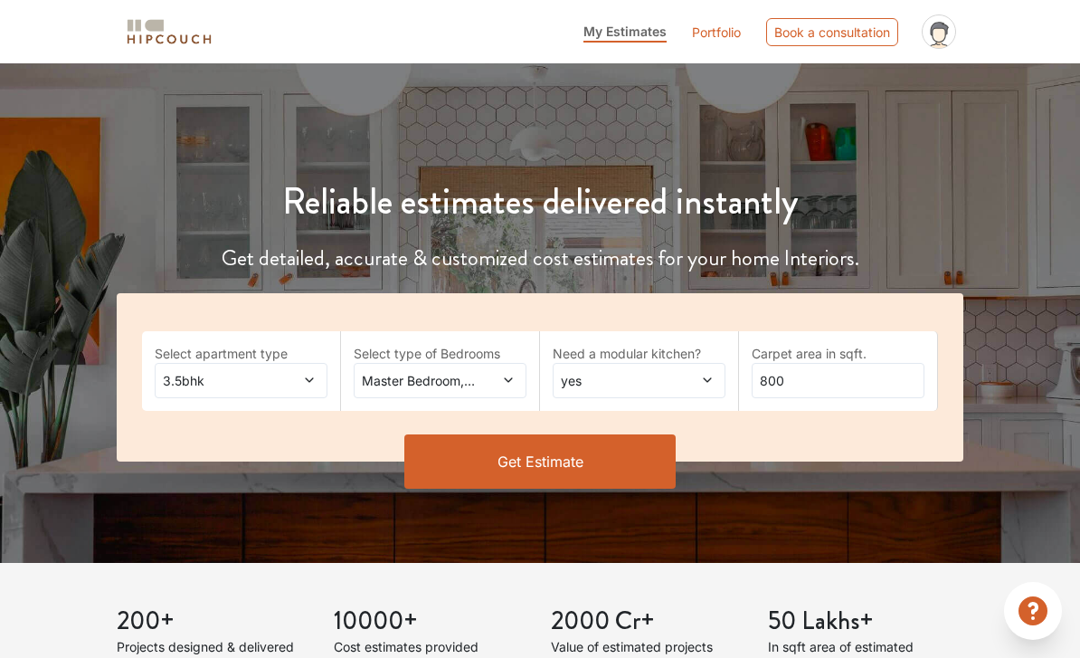
click at [504, 457] on button "Get Estimate" at bounding box center [539, 461] width 271 height 54
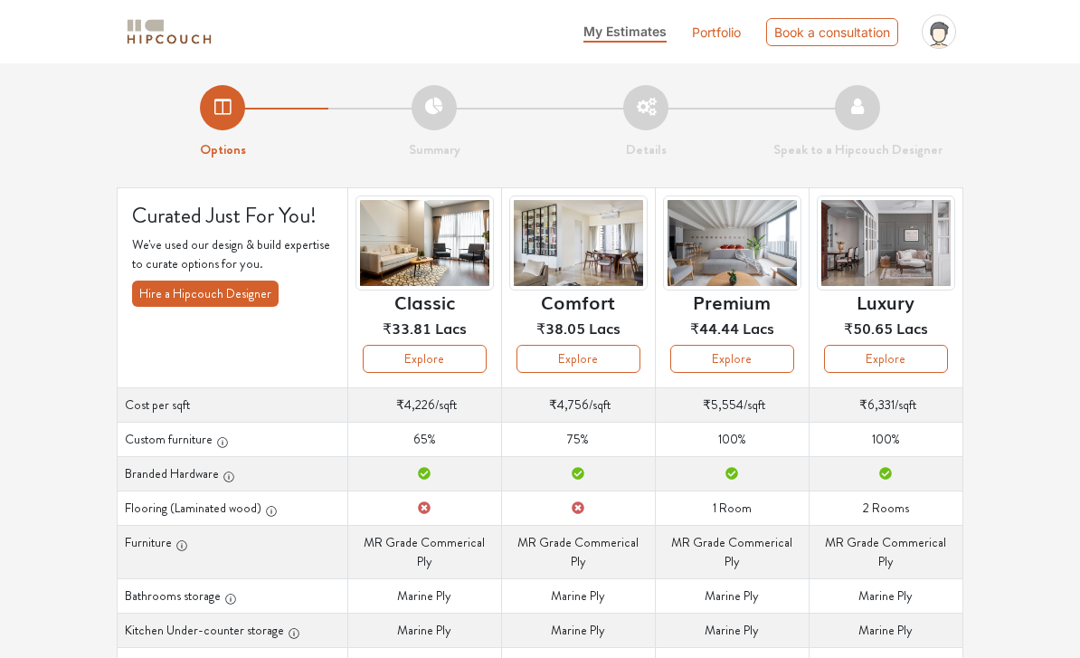
click at [161, 274] on th "Curated Just For You! We've used our design & build expertise to curate options…" at bounding box center [233, 287] width 231 height 200
click at [182, 285] on button "Hire a Hipcouch Designer" at bounding box center [205, 293] width 147 height 26
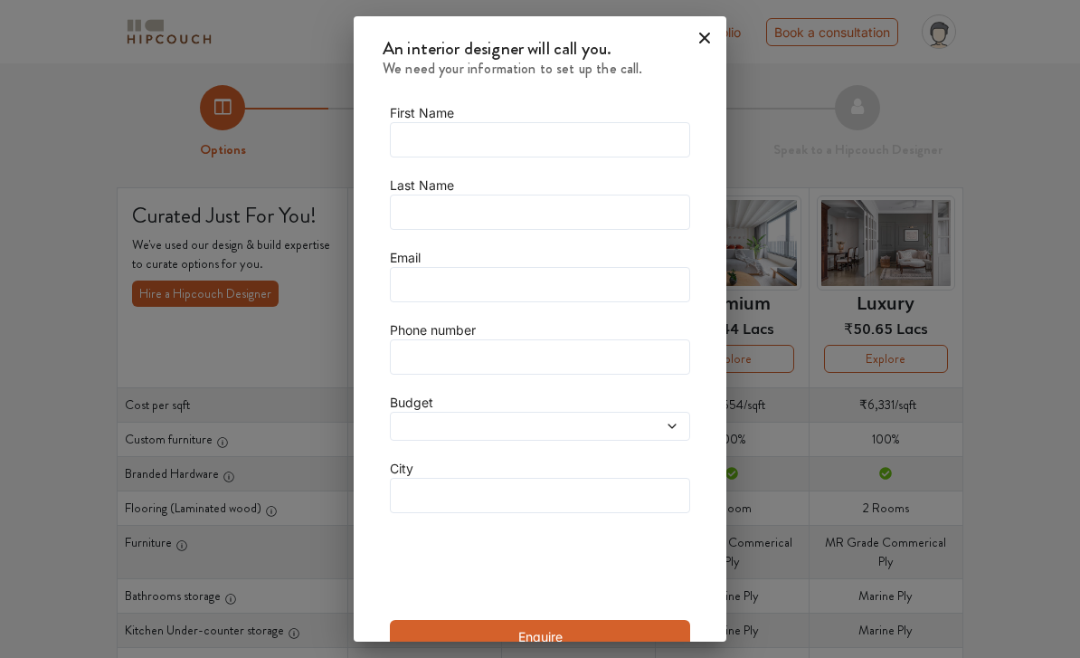
click at [691, 27] on icon at bounding box center [704, 38] width 29 height 29
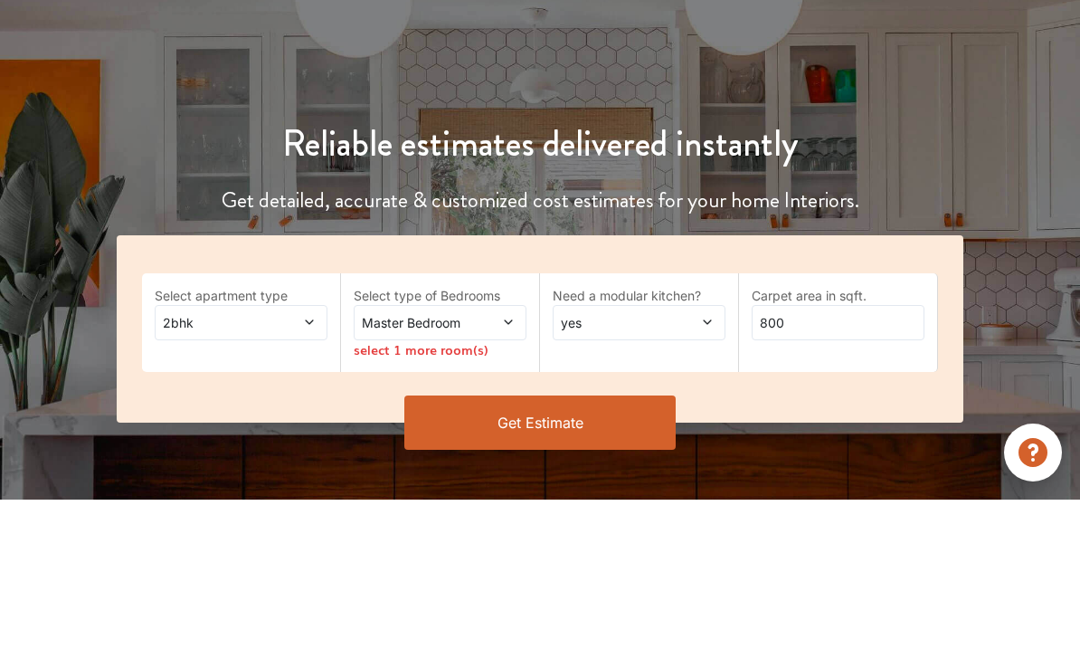
click at [714, 194] on div "Reliable estimates delivered instantly Get detailed, accurate & customized cost…" at bounding box center [540, 414] width 1080 height 441
click at [702, 194] on div "Reliable estimates delivered instantly Get detailed, accurate & customized cost…" at bounding box center [540, 414] width 1080 height 441
click at [723, 150] on div "Reliable estimates delivered instantly Get detailed, accurate & customized cost…" at bounding box center [540, 392] width 1080 height 485
click at [714, 194] on div "Reliable estimates delivered instantly Get detailed, accurate & customized cost…" at bounding box center [540, 414] width 1080 height 441
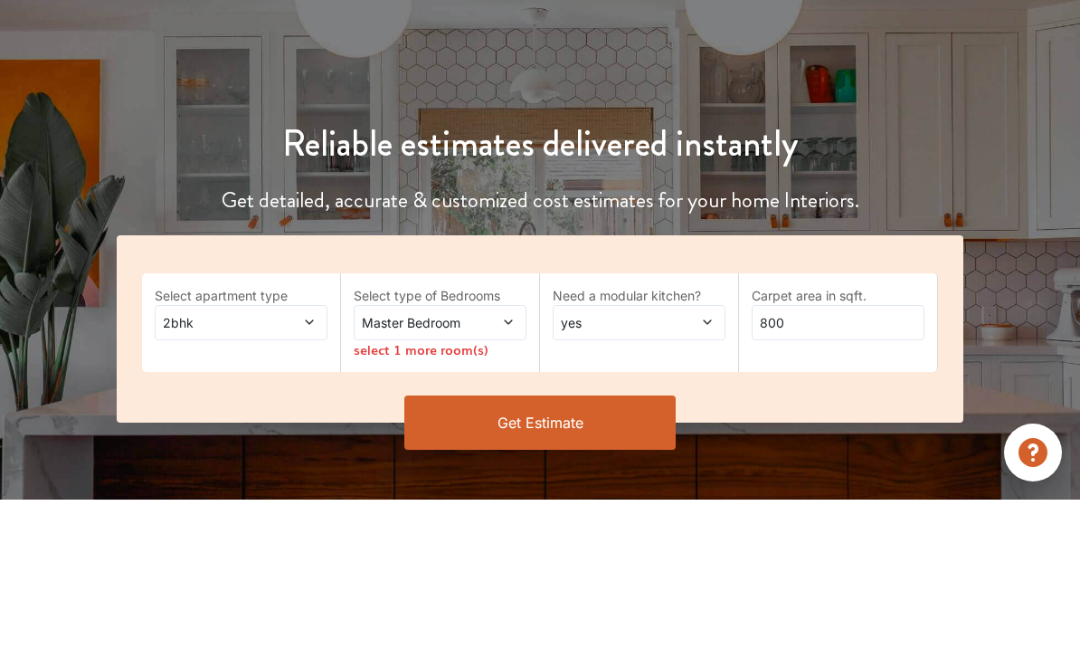
click at [601, 150] on div "Reliable estimates delivered instantly Get detailed, accurate & customized cost…" at bounding box center [540, 392] width 1080 height 485
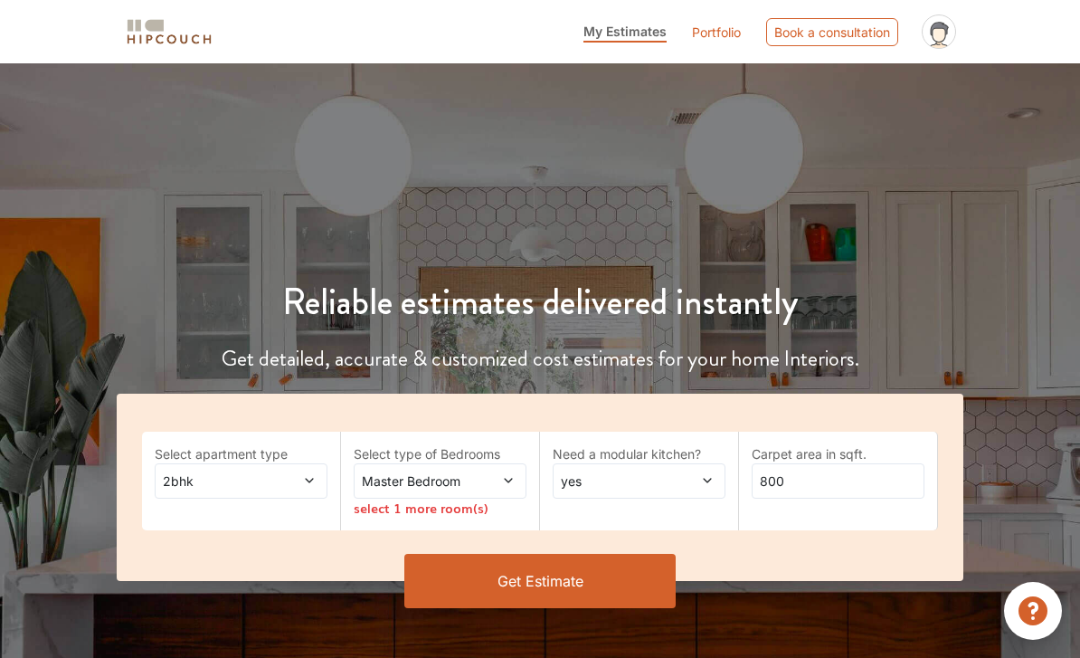
click at [721, 31] on link "Portfolio" at bounding box center [716, 32] width 49 height 19
click at [716, 29] on link "Portfolio" at bounding box center [716, 32] width 49 height 19
